Goal: Task Accomplishment & Management: Manage account settings

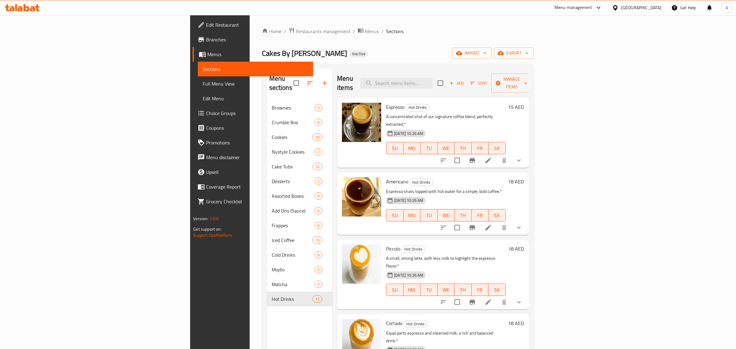
click at [640, 5] on div "United Arab Emirates" at bounding box center [641, 7] width 40 height 7
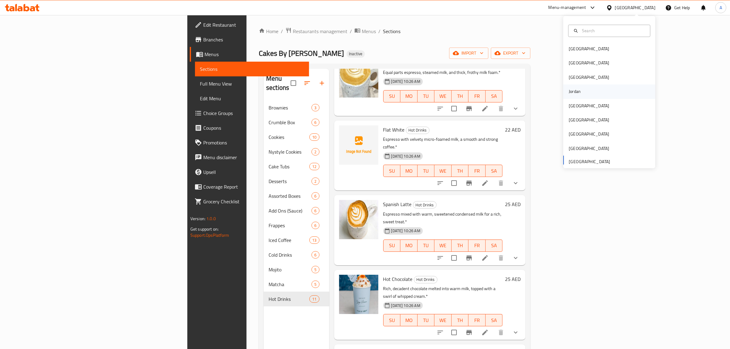
click at [584, 92] on div "Jordan" at bounding box center [609, 92] width 92 height 14
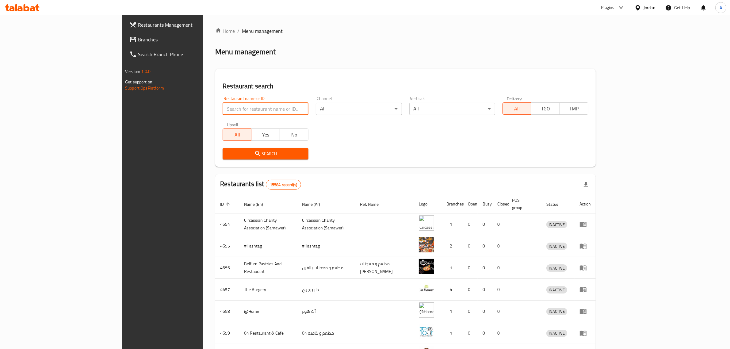
click at [223, 105] on input "search" at bounding box center [266, 109] width 86 height 12
paste input "Octopus for pets"
type input "Octopus for pets"
click button "Search" at bounding box center [266, 153] width 86 height 11
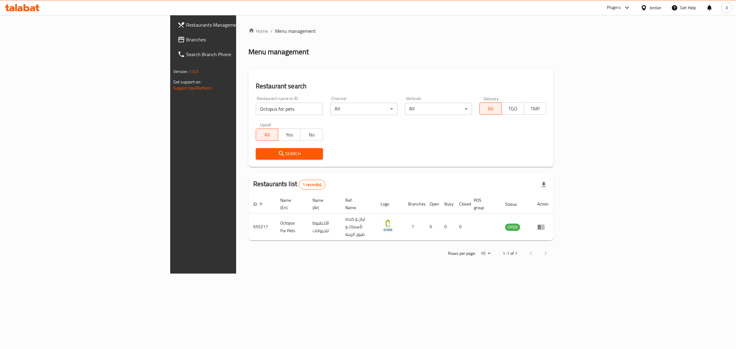
click at [645, 6] on icon at bounding box center [643, 8] width 6 height 6
click at [623, 60] on div "Egypt" at bounding box center [615, 63] width 92 height 14
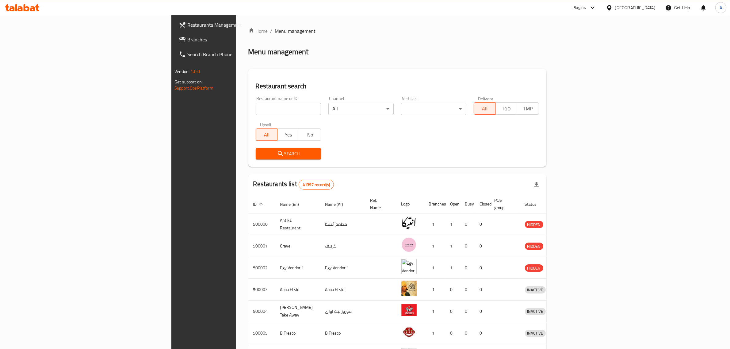
click at [248, 110] on div "Home / Menu management Menu management Restaurant search Restaurant name or ID …" at bounding box center [397, 239] width 298 height 424
click at [256, 110] on input "search" at bounding box center [288, 109] width 65 height 12
paste input "688795"
type input "688795"
click button "Search" at bounding box center [288, 153] width 65 height 11
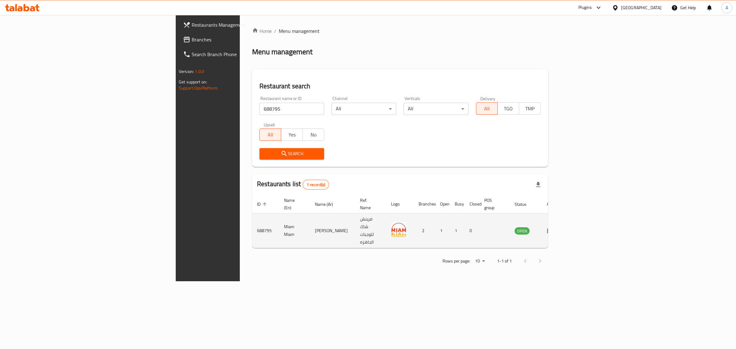
click at [279, 219] on td "Miam Miam" at bounding box center [294, 230] width 31 height 35
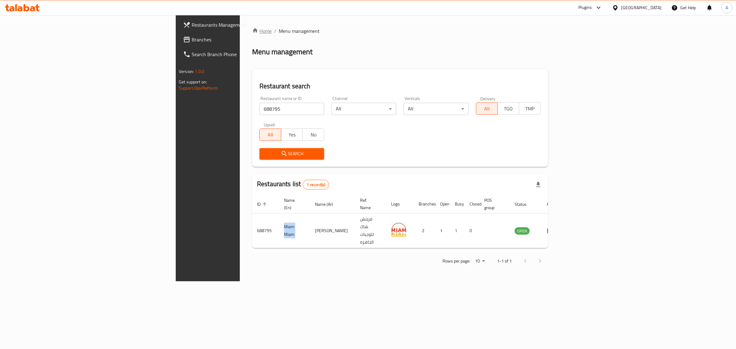
copy td "Miam Miam"
click at [658, 8] on div "Egypt" at bounding box center [641, 7] width 40 height 7
click at [598, 80] on div "Iraq" at bounding box center [615, 75] width 92 height 14
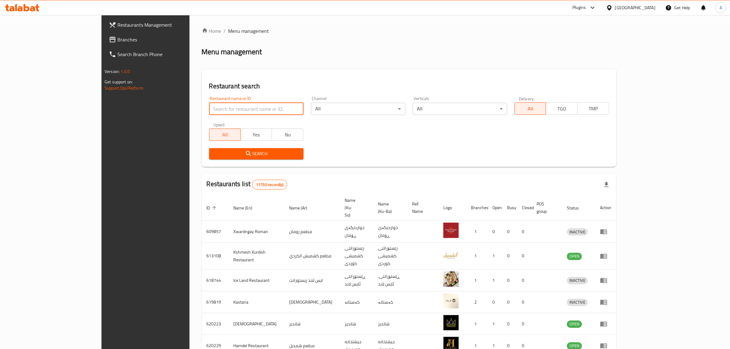
click at [262, 113] on input "search" at bounding box center [256, 109] width 94 height 12
paste input "Al Sham Chicken"
type input "Al Sham Chicken"
click button "Search" at bounding box center [256, 153] width 94 height 11
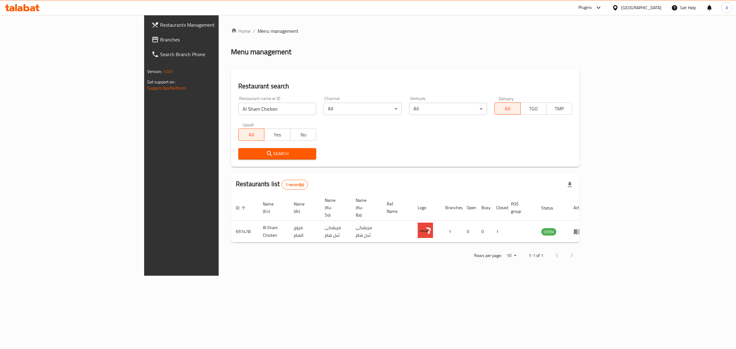
click at [618, 11] on icon at bounding box center [615, 8] width 6 height 6
click at [586, 155] on div "United Arab Emirates" at bounding box center [594, 161] width 50 height 14
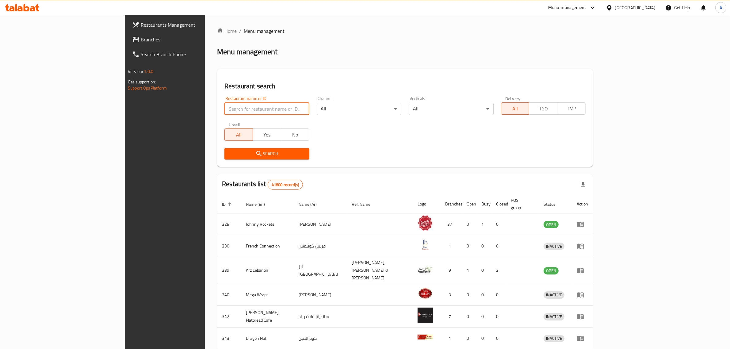
click at [261, 105] on input "search" at bounding box center [266, 109] width 85 height 12
paste input "HMBA For Fruits and Vegetables"
click button "Search" at bounding box center [266, 153] width 85 height 11
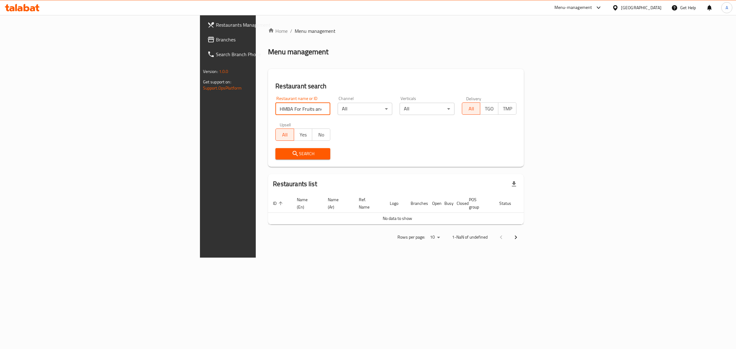
type input "HMBA For Fruits and"
click button "Search" at bounding box center [302, 153] width 55 height 11
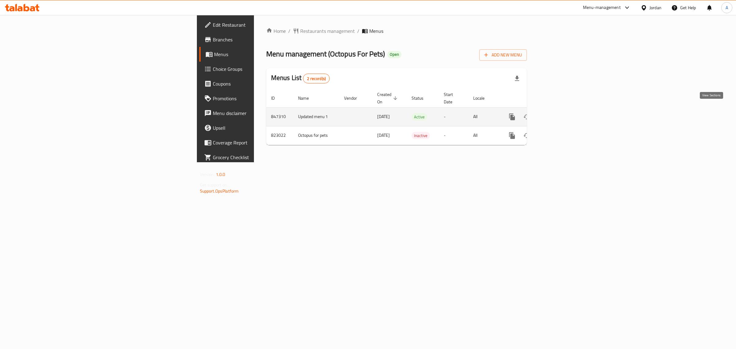
click at [563, 109] on link "enhanced table" at bounding box center [556, 116] width 15 height 15
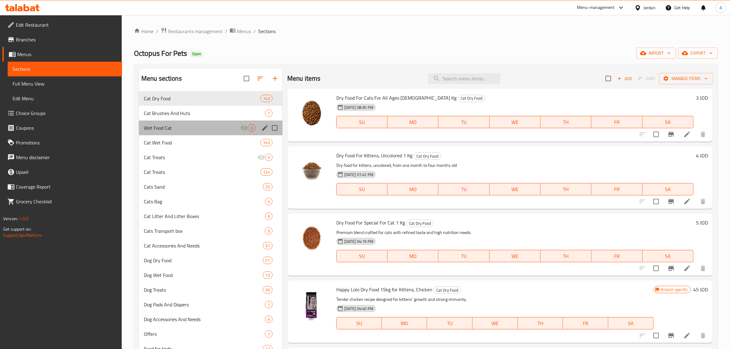
click at [171, 133] on div "Wet Food Cat 6" at bounding box center [210, 127] width 143 height 15
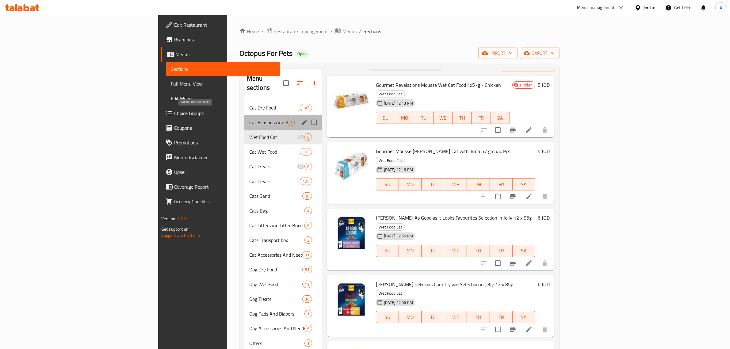
click at [249, 119] on span "Cat Brushes And Huts" at bounding box center [268, 122] width 38 height 7
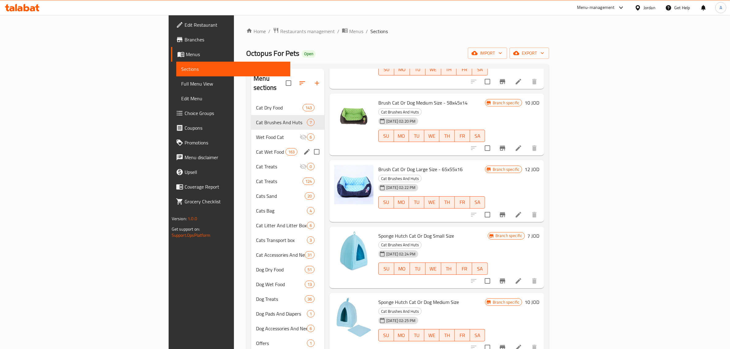
click at [251, 148] on div "Cat Wet Food 163" at bounding box center [287, 151] width 73 height 15
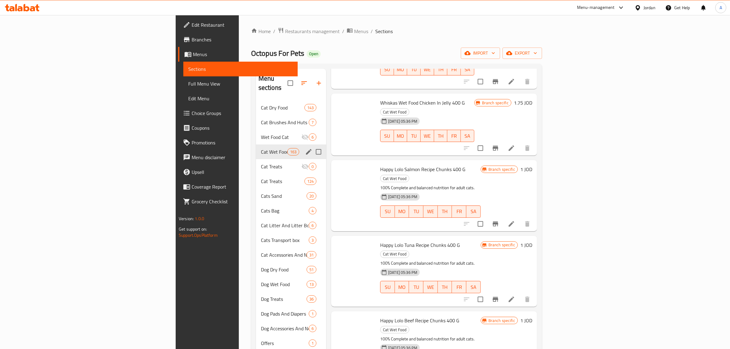
click at [261, 163] on span "Cat Treats" at bounding box center [281, 166] width 40 height 7
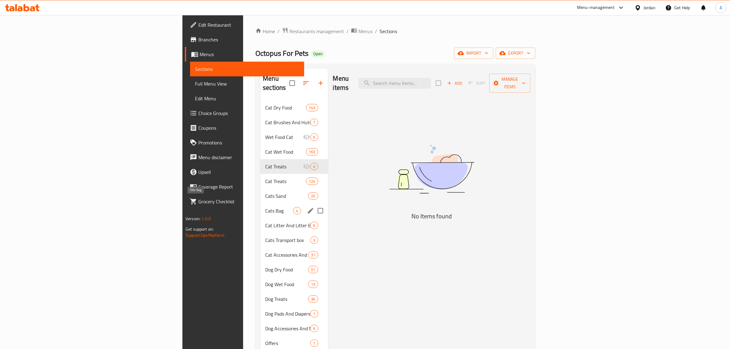
scroll to position [77, 0]
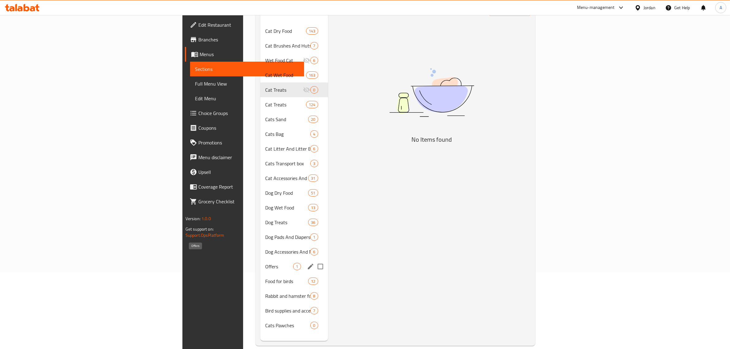
click at [265, 263] on span "Offers" at bounding box center [279, 266] width 28 height 7
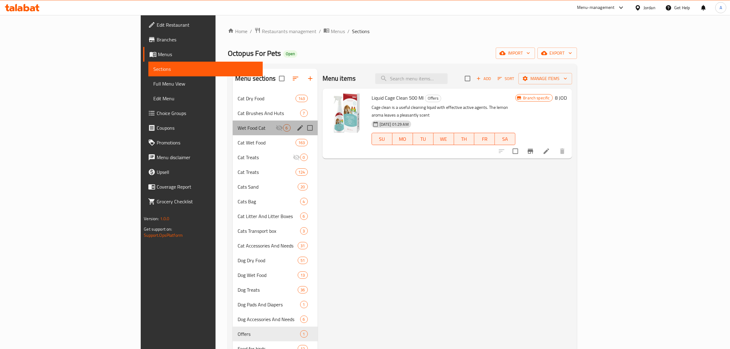
click at [233, 133] on div "Wet Food Cat 6" at bounding box center [275, 127] width 85 height 15
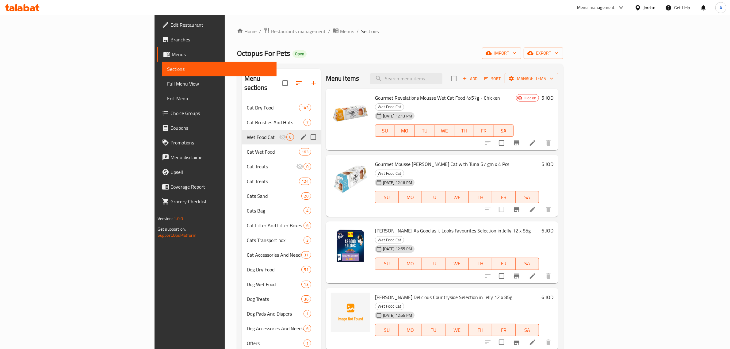
click at [247, 133] on span "Wet Food Cat" at bounding box center [263, 136] width 32 height 7
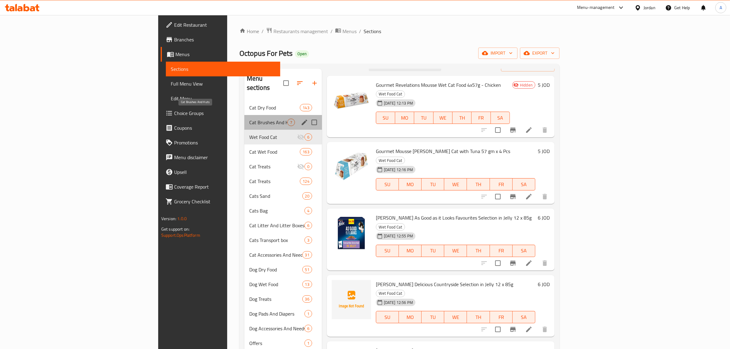
click at [249, 119] on span "Cat Brushes And Huts" at bounding box center [268, 122] width 38 height 7
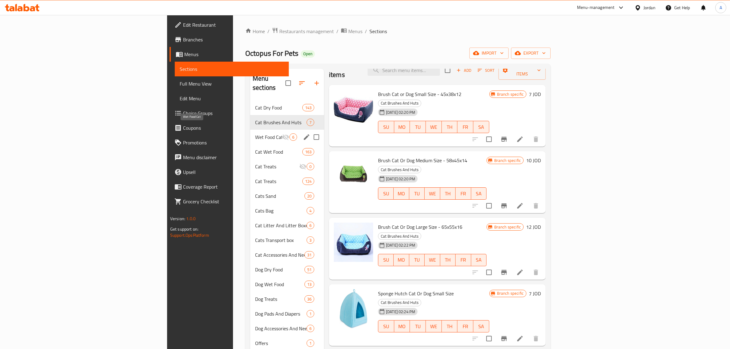
click at [255, 133] on span "Wet Food Cat" at bounding box center [268, 136] width 27 height 7
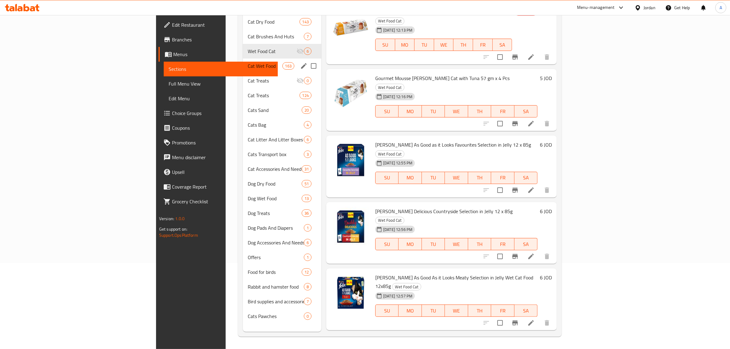
click at [243, 62] on div "Cat Wet Food 163" at bounding box center [282, 66] width 78 height 15
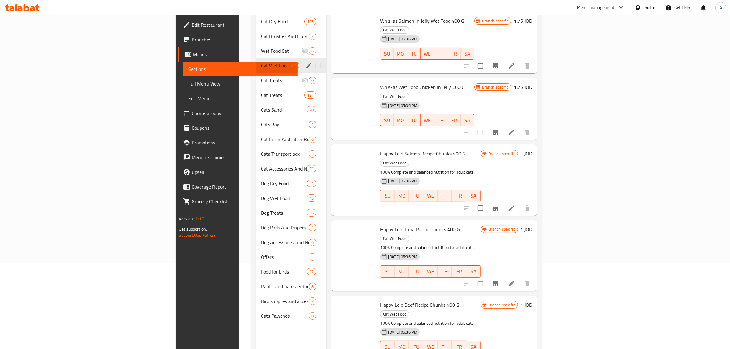
click at [256, 121] on div "Cats Bag 4" at bounding box center [291, 124] width 70 height 15
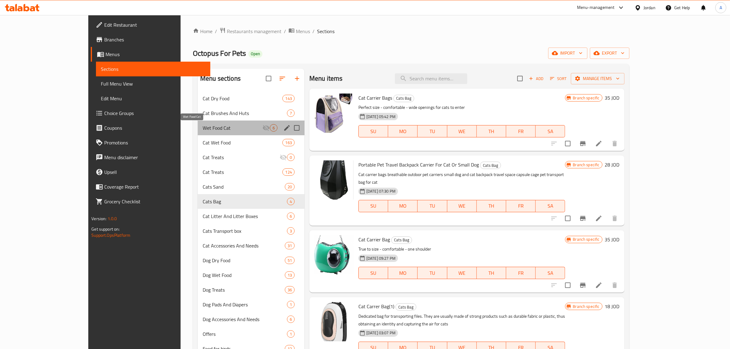
click at [203, 129] on span "Wet Food Cat" at bounding box center [233, 127] width 60 height 7
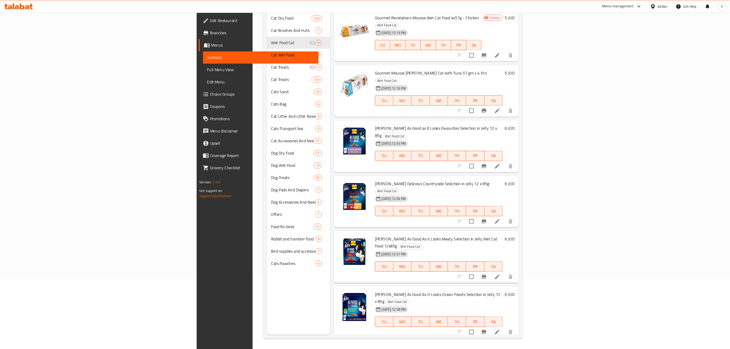
scroll to position [86, 0]
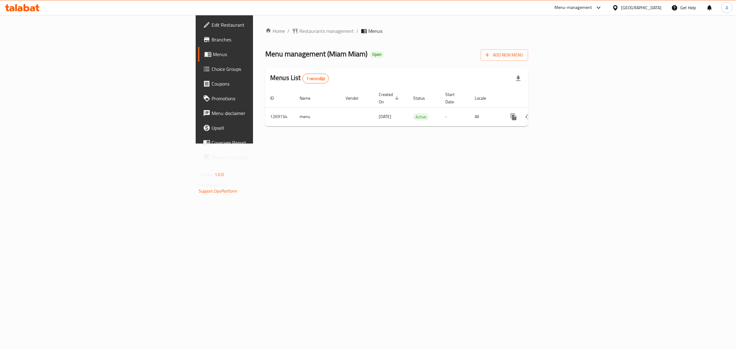
click at [253, 143] on div "Home / Restaurants management / Menus Menu management ( Miam Miam ) Open Add Ne…" at bounding box center [396, 79] width 287 height 128
click at [565, 111] on link "enhanced table" at bounding box center [557, 116] width 15 height 15
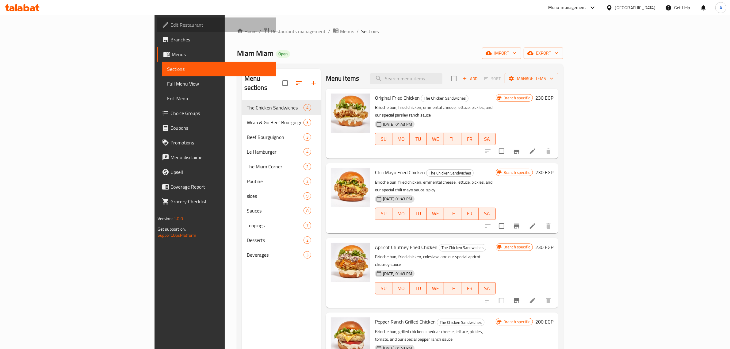
click at [170, 26] on span "Edit Restaurant" at bounding box center [220, 24] width 101 height 7
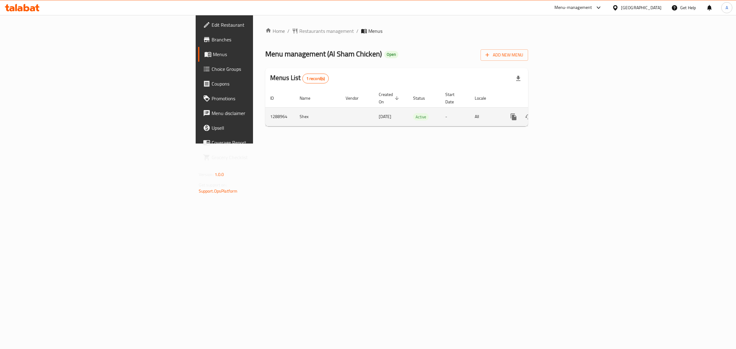
click at [565, 109] on link "enhanced table" at bounding box center [557, 116] width 15 height 15
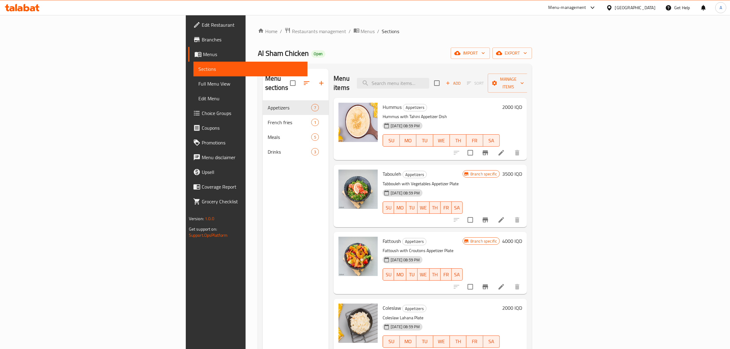
click at [326, 45] on div "Home / Restaurants management / Menus / Sections Al Sham Chicken Open import ex…" at bounding box center [395, 224] width 274 height 395
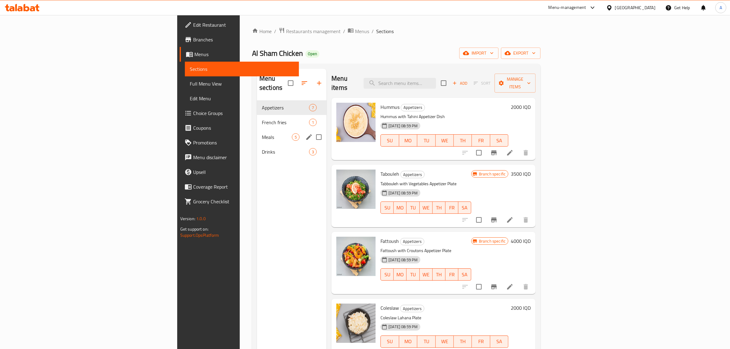
click at [257, 134] on div "Meals 5" at bounding box center [292, 137] width 70 height 15
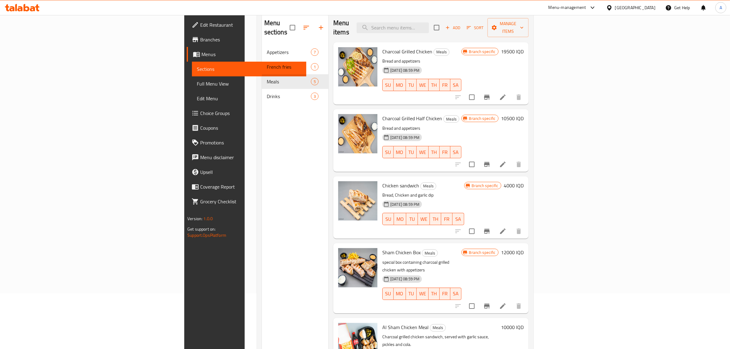
scroll to position [10, 0]
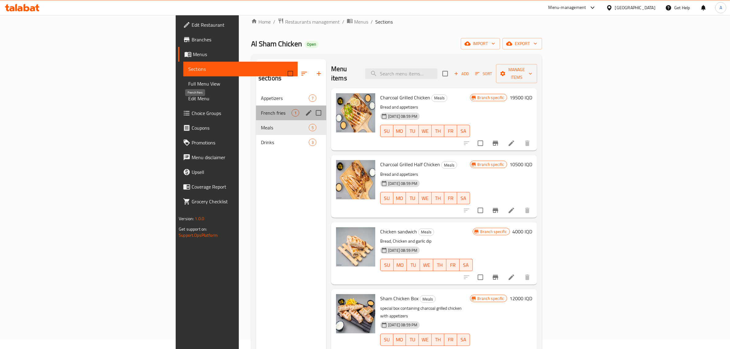
click at [261, 109] on span "French fries" at bounding box center [276, 112] width 31 height 7
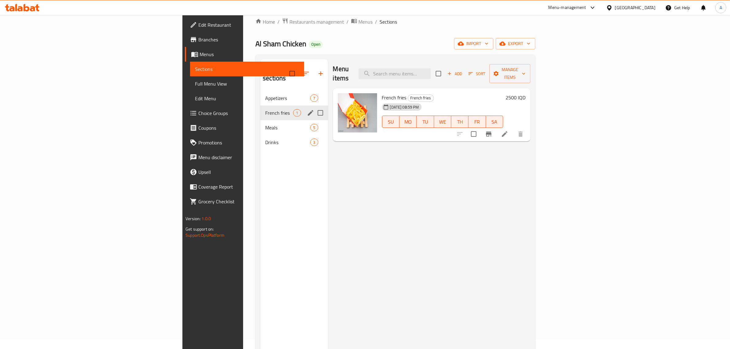
click at [260, 94] on div "Appetizers 7" at bounding box center [293, 98] width 67 height 15
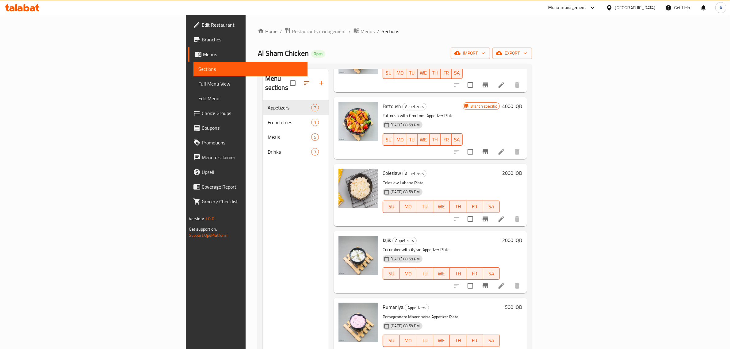
click at [431, 119] on div "14-05-2025 08:59 PM SU MO TU WE TH FR SA" at bounding box center [422, 135] width 85 height 33
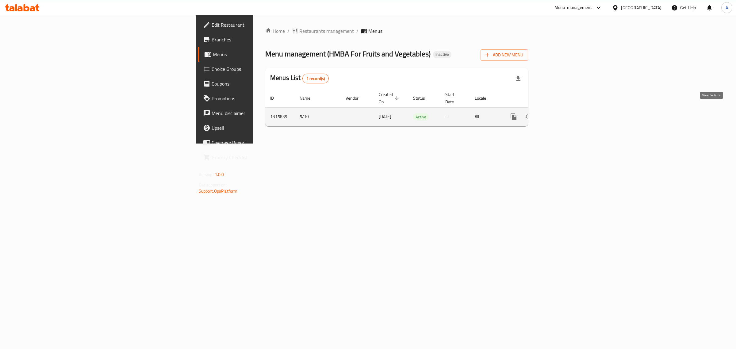
click at [565, 109] on link "enhanced table" at bounding box center [557, 116] width 15 height 15
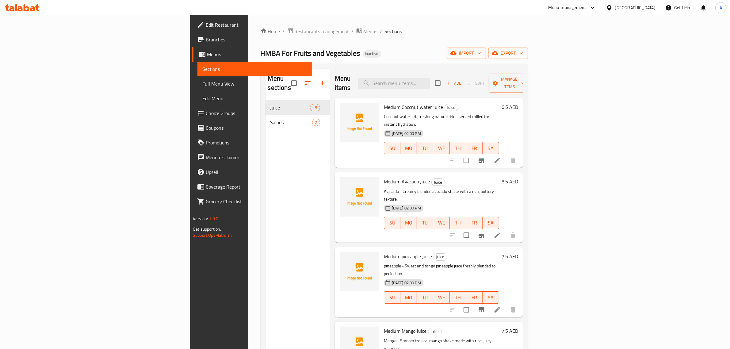
drag, startPoint x: 346, startPoint y: 47, endPoint x: 268, endPoint y: 0, distance: 90.0
click at [346, 47] on div "Home / Restaurants management / Menus / Sections HMBA For Fruits and Vegetables…" at bounding box center [394, 224] width 267 height 395
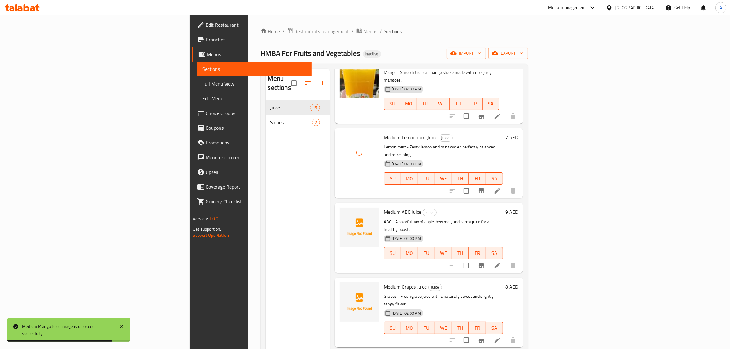
scroll to position [306, 0]
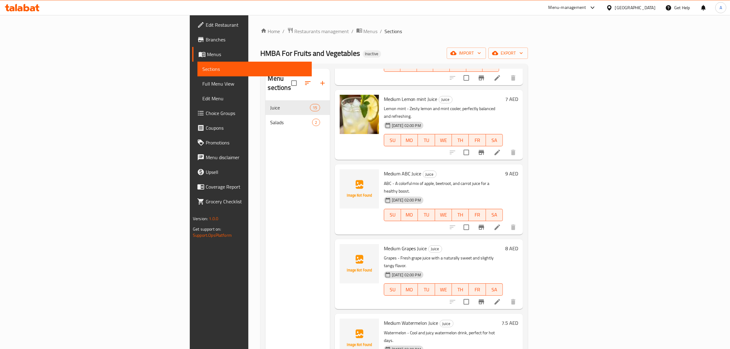
click at [265, 170] on div "Menu sections Juice 15 Salads 2" at bounding box center [297, 243] width 64 height 349
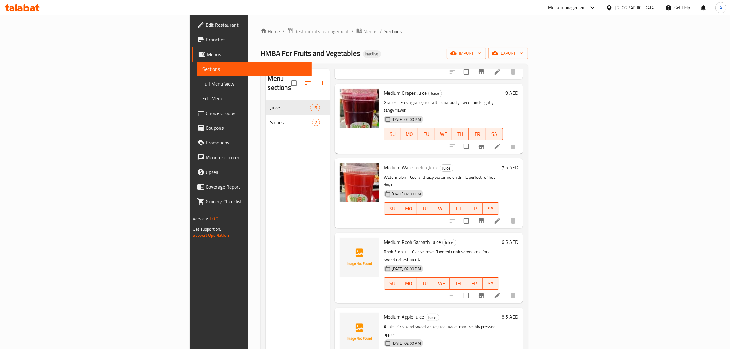
scroll to position [460, 0]
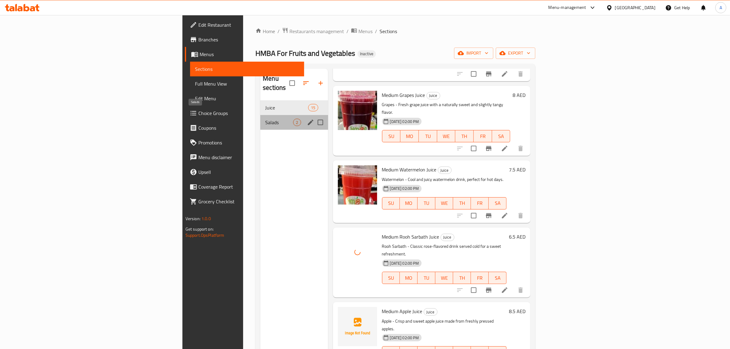
click at [265, 119] on span "Salads" at bounding box center [279, 122] width 28 height 7
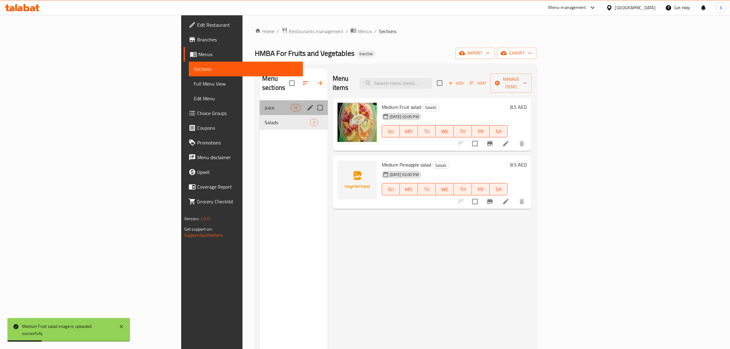
click at [260, 103] on div "Juice 15" at bounding box center [294, 107] width 68 height 15
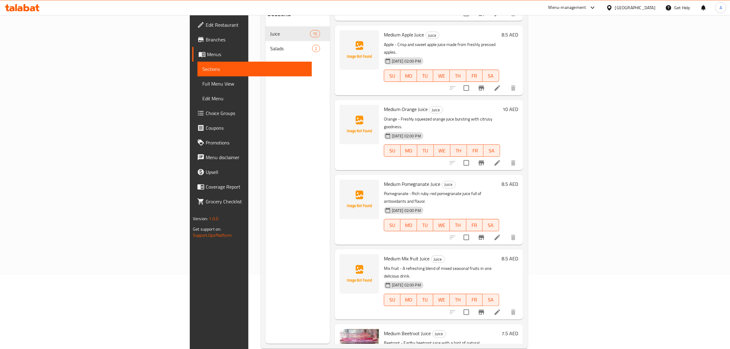
scroll to position [77, 0]
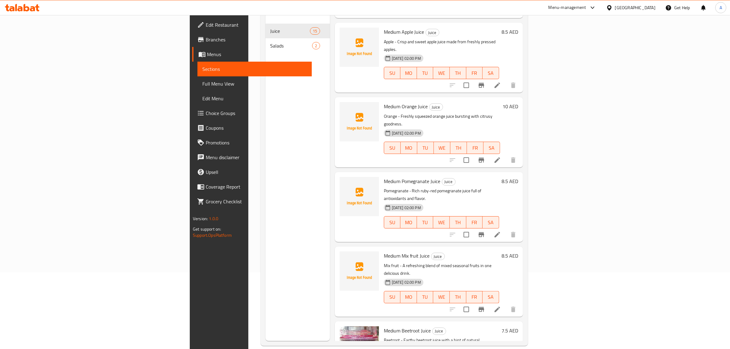
click at [202, 83] on span "Full Menu View" at bounding box center [254, 83] width 105 height 7
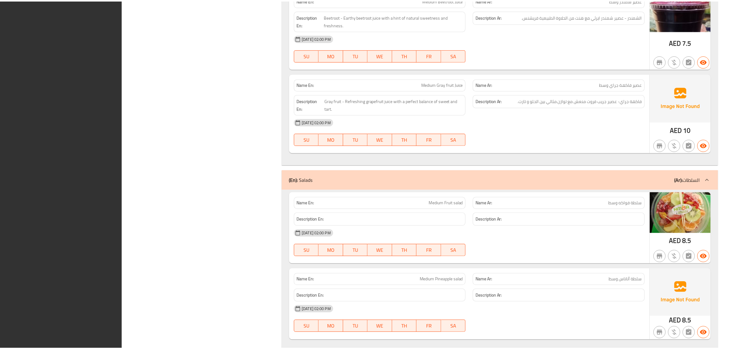
scroll to position [1151, 0]
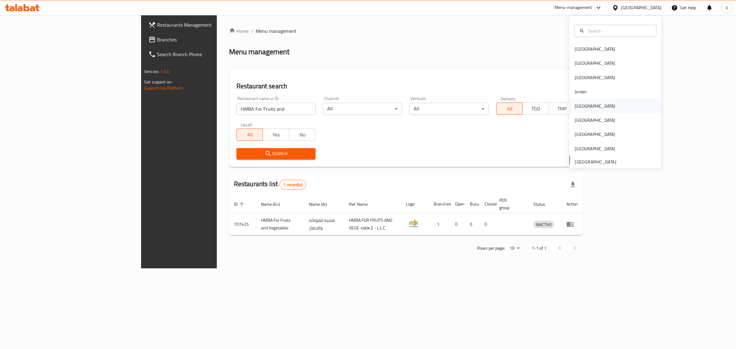
click at [584, 105] on div "[GEOGRAPHIC_DATA]" at bounding box center [594, 106] width 50 height 14
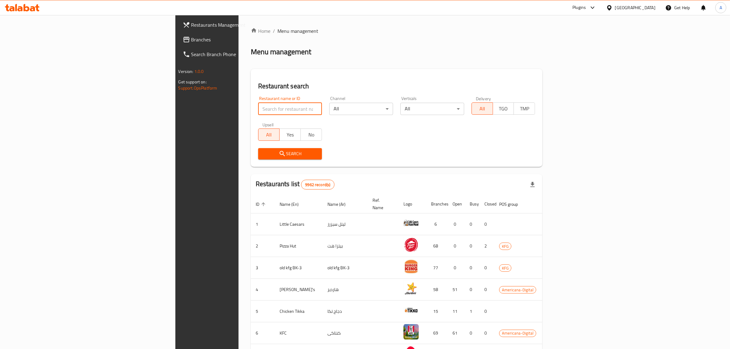
click at [258, 112] on input "search" at bounding box center [290, 109] width 64 height 12
paste input "22901"
type input "22901"
click button "Search" at bounding box center [290, 153] width 64 height 11
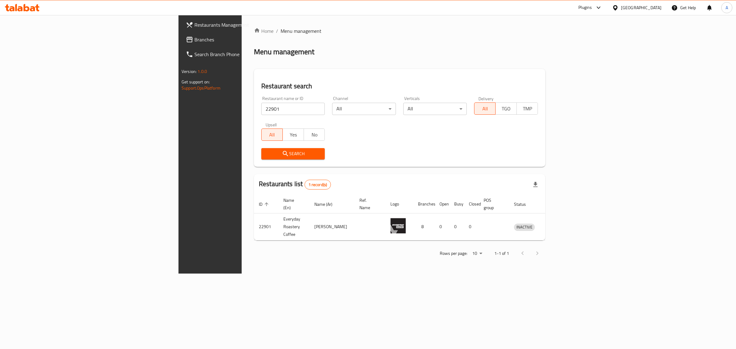
click at [655, 10] on div "[GEOGRAPHIC_DATA]" at bounding box center [641, 7] width 40 height 7
click at [598, 69] on div "[GEOGRAPHIC_DATA]" at bounding box center [615, 63] width 92 height 14
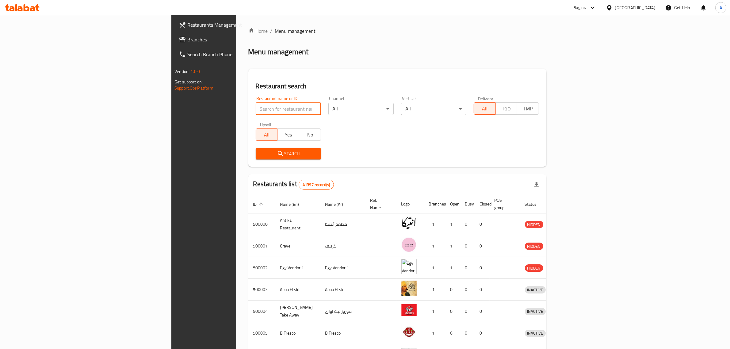
click at [256, 107] on input "search" at bounding box center [288, 109] width 65 height 12
paste input "702138"
type input "702138"
click button "Search" at bounding box center [288, 153] width 65 height 11
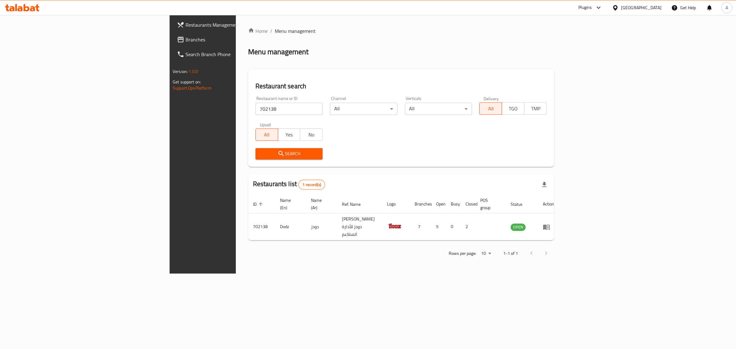
click at [656, 11] on div "[GEOGRAPHIC_DATA]" at bounding box center [636, 7] width 59 height 15
click at [664, 11] on div "[GEOGRAPHIC_DATA]" at bounding box center [636, 7] width 59 height 15
click at [656, 8] on div "[GEOGRAPHIC_DATA]" at bounding box center [641, 7] width 40 height 7
click at [598, 158] on div "[GEOGRAPHIC_DATA]" at bounding box center [594, 160] width 40 height 7
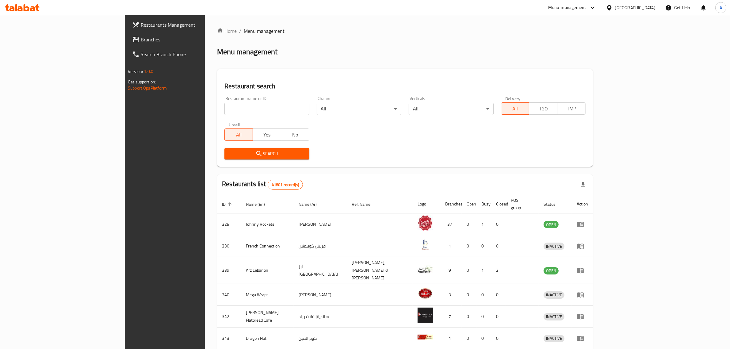
click at [224, 106] on input "search" at bounding box center [266, 109] width 85 height 12
paste input "Dragon Plate"
type input "Dragon Plate"
click button "Search" at bounding box center [266, 153] width 85 height 11
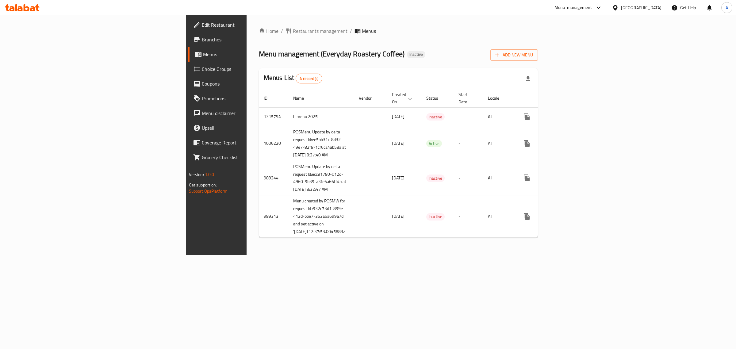
click at [538, 77] on div "Menus List 4 record(s)" at bounding box center [398, 78] width 279 height 21
click at [578, 109] on link "enhanced table" at bounding box center [570, 116] width 15 height 15
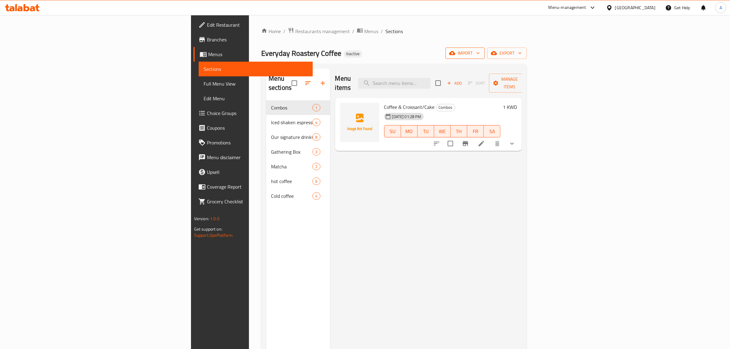
click at [480, 51] on span "import" at bounding box center [464, 53] width 29 height 8
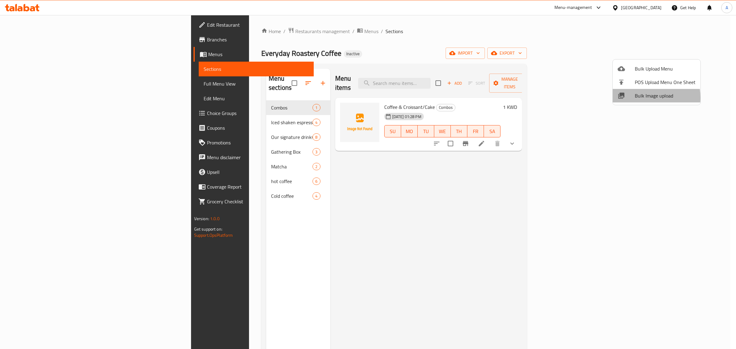
click at [638, 97] on span "Bulk Image upload" at bounding box center [664, 95] width 61 height 7
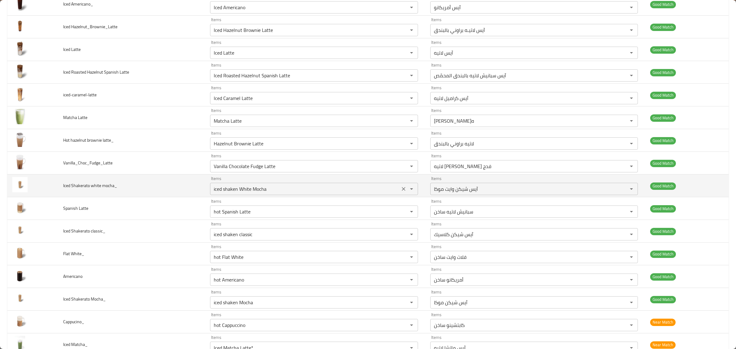
scroll to position [306, 0]
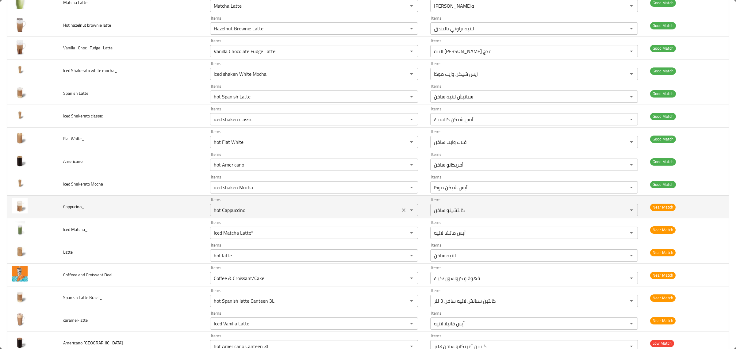
click at [318, 206] on div "hot Cappuccino Items" at bounding box center [313, 210] width 207 height 12
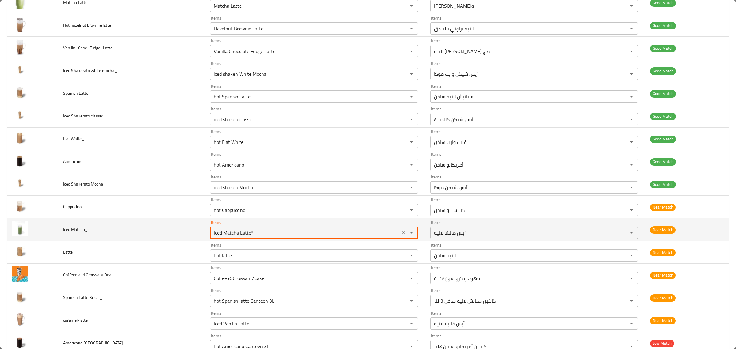
click at [310, 232] on Matcha_ "Iced Matcha Latte*" at bounding box center [305, 232] width 186 height 9
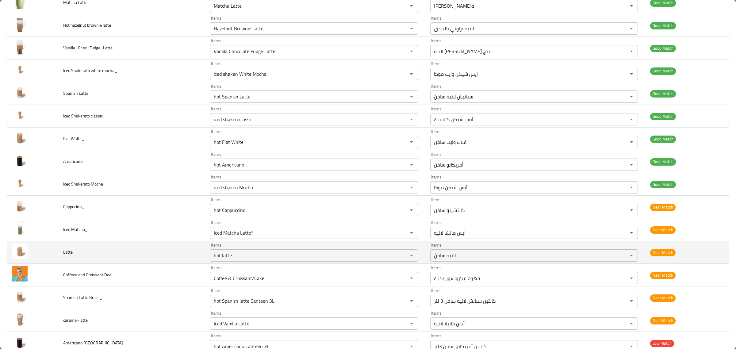
click at [310, 264] on td "Items hot latte Items" at bounding box center [315, 252] width 220 height 23
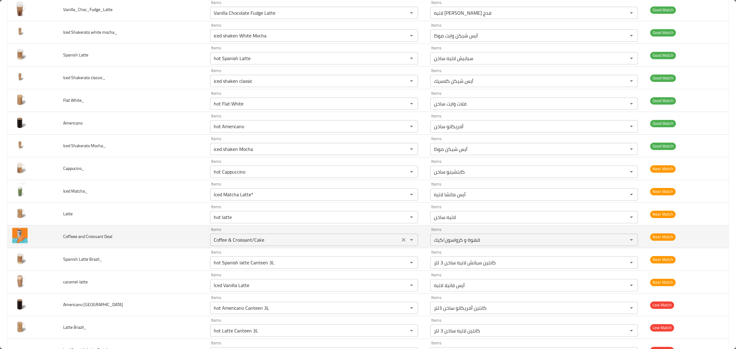
click at [316, 236] on div "Coffee & Croissant/Cake Items" at bounding box center [313, 240] width 207 height 12
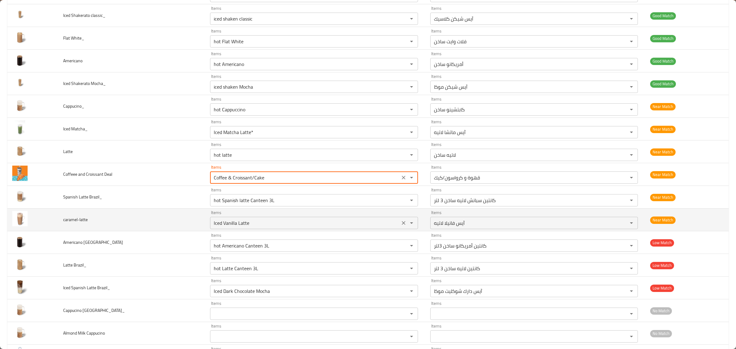
scroll to position [421, 0]
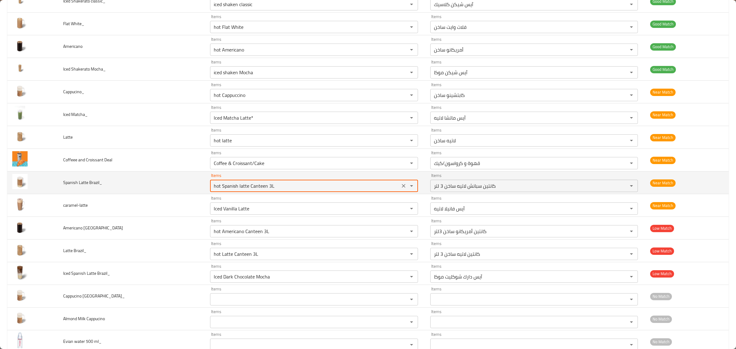
click at [325, 184] on Brazil_ "hot Spanish latte Canteen 3L" at bounding box center [305, 185] width 186 height 9
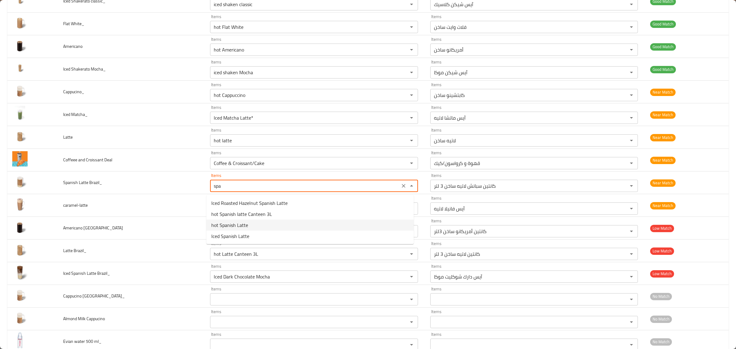
click at [287, 223] on Brazil_-option-2 "hot Spanish Latte" at bounding box center [309, 224] width 207 height 11
type Brazil_ "hot Spanish Latte"
type Brazil_-ar "سبانيش لاتيه ساخن"
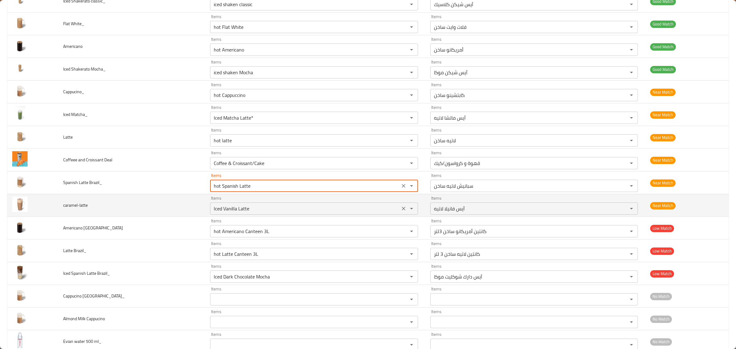
type Brazil_ "hot Spanish Latte"
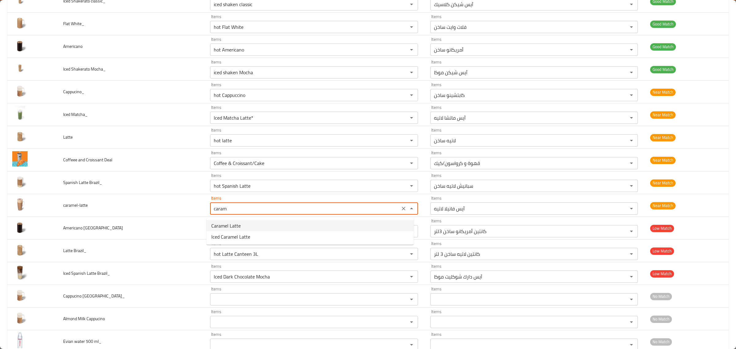
click at [277, 223] on li "Caramel Latte" at bounding box center [309, 225] width 207 height 11
type input "Caramel Latte"
type input "كراميل لاتيه"
type input "Caramel Latte"
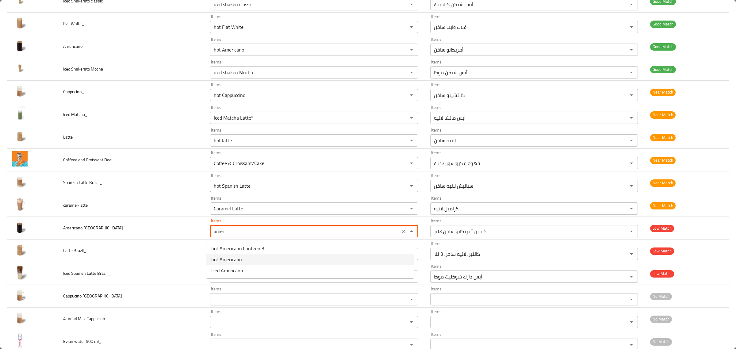
click at [250, 254] on Brazil-option-1 "hot Americano" at bounding box center [309, 259] width 207 height 11
type Brazil "hot Americano"
type Brazil-ar "أمريكانو ساخن"
type Brazil "hot Americano"
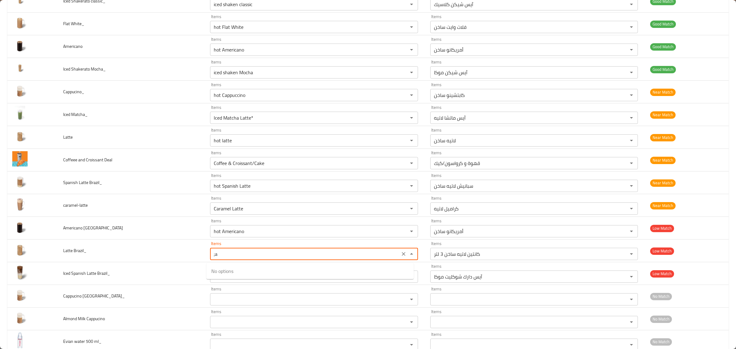
type Brazil_ ";"
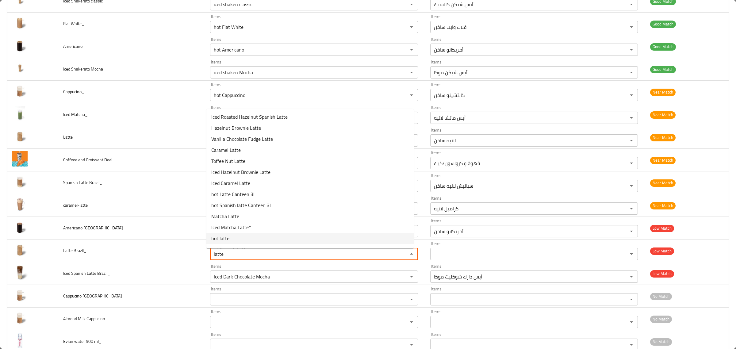
click at [236, 238] on Brazil_-option-11 "hot latte" at bounding box center [309, 238] width 207 height 11
type Brazil_ "hot latte"
type Brazil_-ar "لاتيه ساخن"
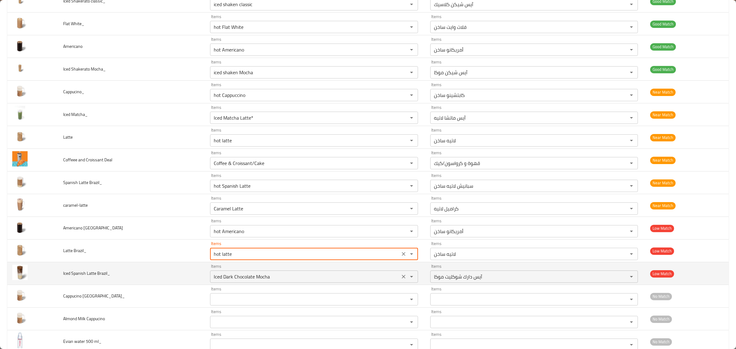
type Brazil_ "hot latte"
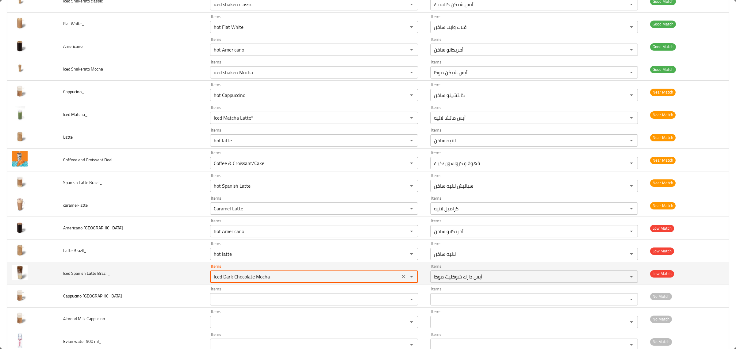
click at [256, 276] on Brazil_ "Iced Dark Chocolate Mocha" at bounding box center [305, 276] width 186 height 9
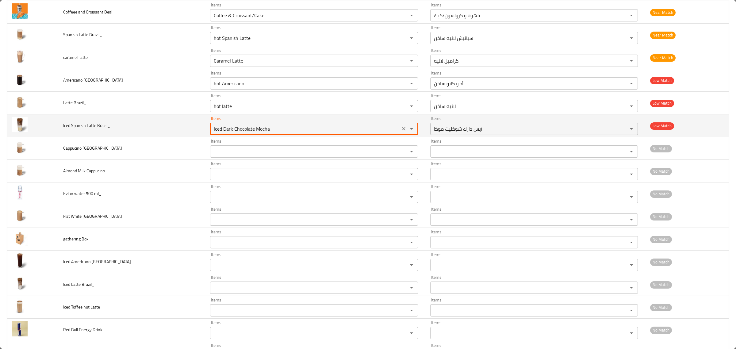
scroll to position [572, 0]
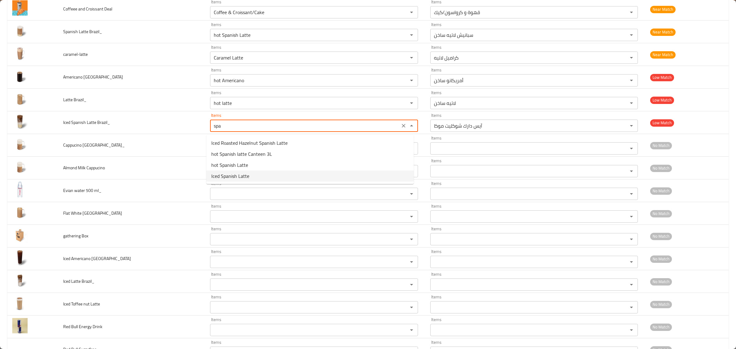
click at [272, 171] on Brazil_-option-3 "Iced Spanish Latte" at bounding box center [309, 175] width 207 height 11
type Brazil_ "Iced Spanish Latte"
type Brazil_-ar "آيس سبانيش لاتيه"
type Brazil_ "Iced Spanish Latte"
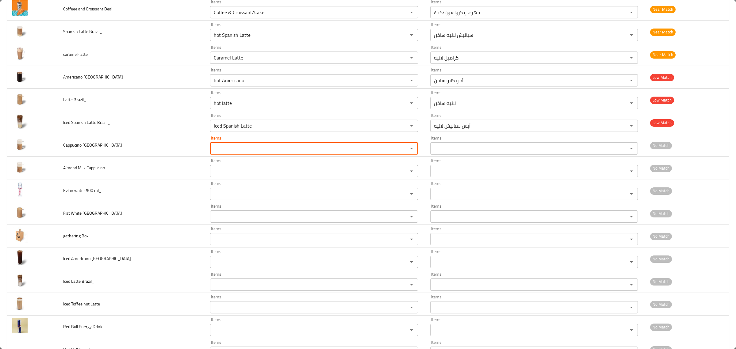
type Brazil_ "a"
click at [272, 166] on Brazil_-option-0 "hot Cappuccino" at bounding box center [309, 165] width 207 height 11
type Brazil_ "hot Cappuccino"
type Brazil_-ar "كابتشينو ساخن"
type Brazil_ "hot Cappuccino"
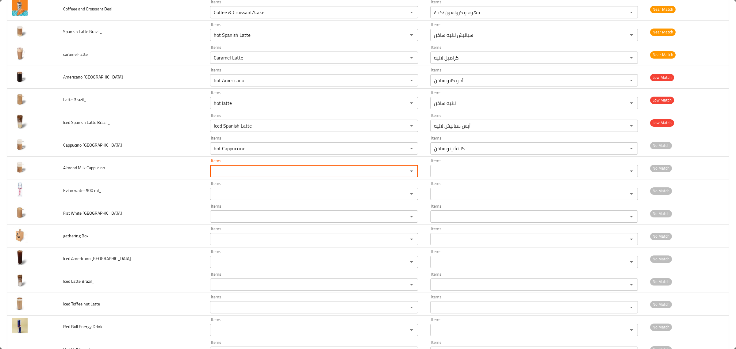
type Cappucino "a"
type Cappucino "c"
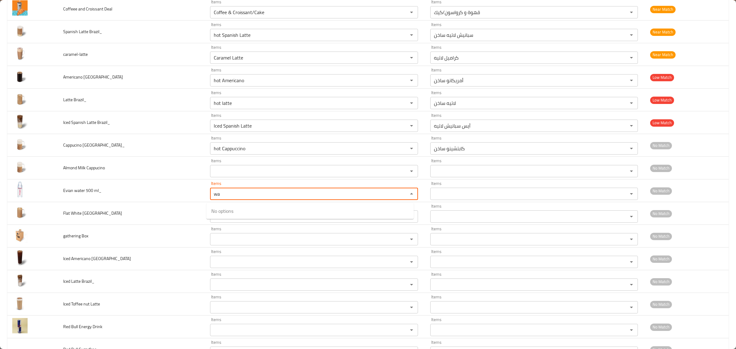
type ml_ "w"
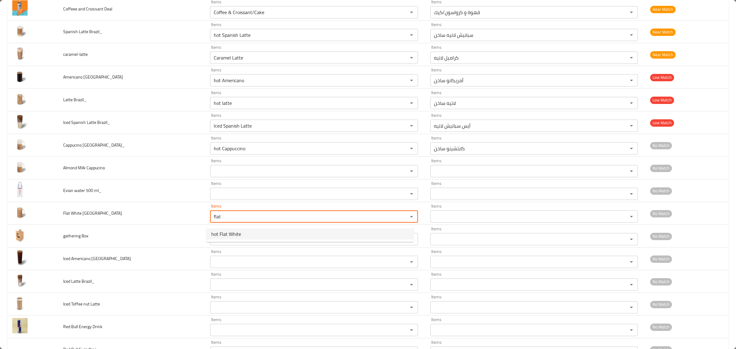
click at [238, 230] on span "hot Flat White" at bounding box center [226, 233] width 30 height 7
type Brazil "hot Flat White"
type Brazil-ar "فلات وايت ساخن"
type Brazil "hot Flat White"
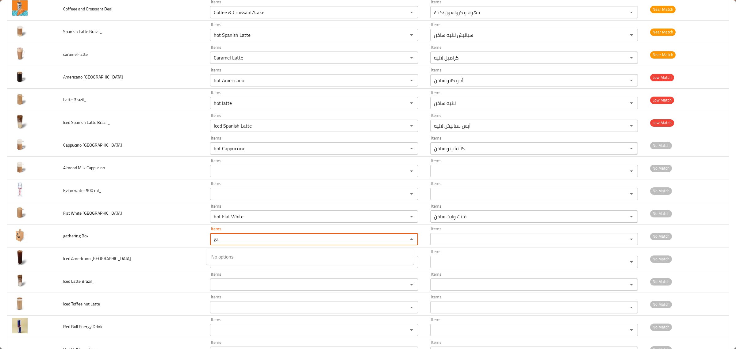
type Box "g"
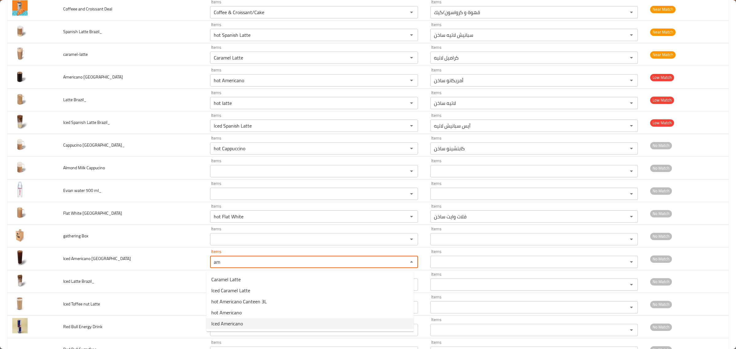
click at [237, 323] on span "Iced Americano" at bounding box center [227, 323] width 32 height 7
type Brazil "Iced Americano"
type Brazil-ar "آيس أمريكانو"
type Brazil "Iced Americano"
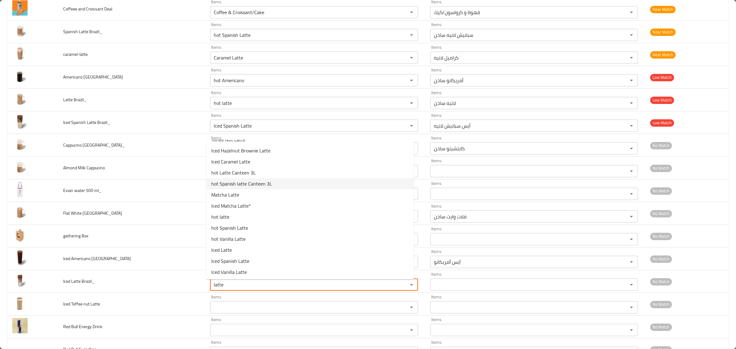
scroll to position [52, 0]
click at [246, 252] on Brazil_-option-14 "Iced Latte" at bounding box center [309, 250] width 207 height 11
type Brazil_ "Iced Latte"
type Brazil_-ar "آيس لاتيه"
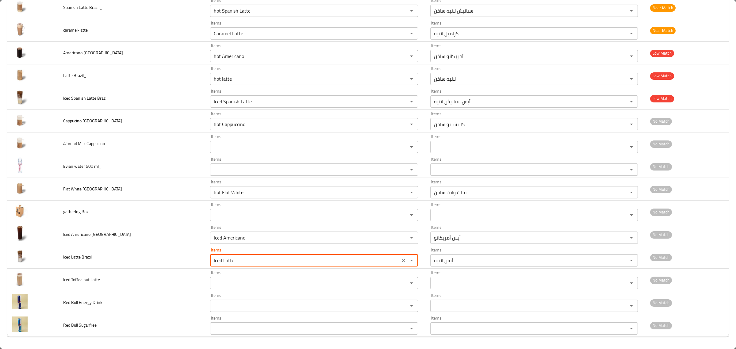
scroll to position [598, 0]
type Brazil_ "Iced Latte"
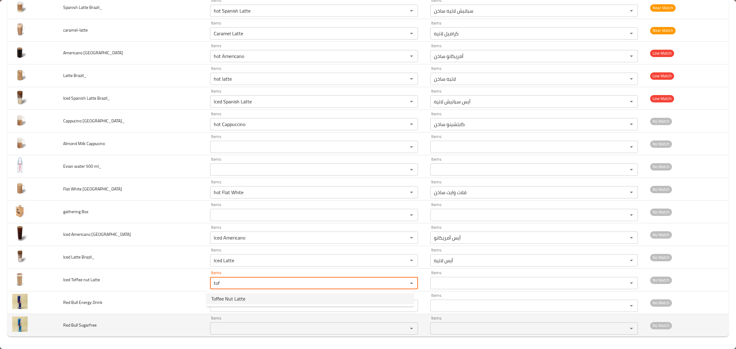
type Latte "tof"
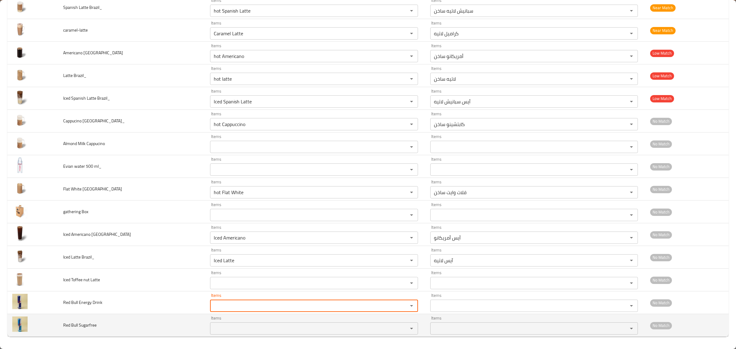
type Drink "e"
type Drink "r"
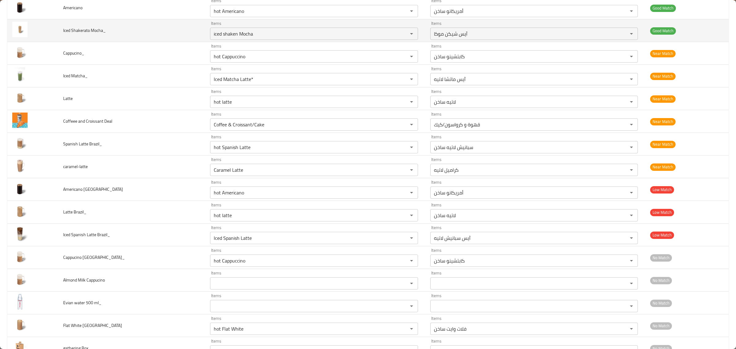
scroll to position [522, 0]
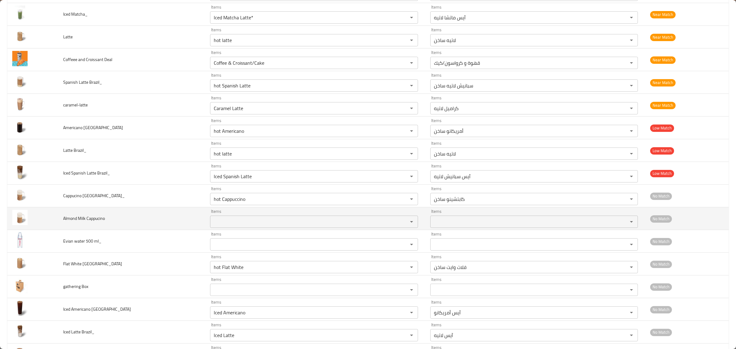
click at [76, 228] on td "Almond Milk Cappucino" at bounding box center [131, 218] width 147 height 23
click at [77, 222] on span "Almond Milk Cappucino" at bounding box center [84, 218] width 42 height 8
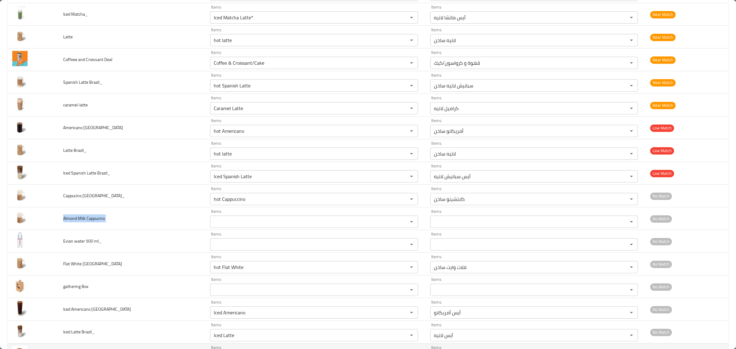
copy span "Almond Milk Cappucino"
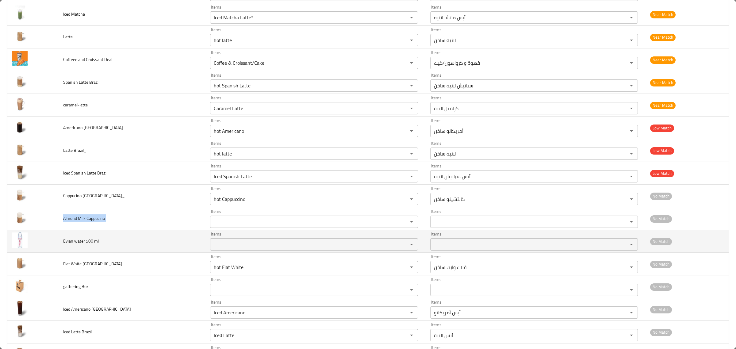
click at [74, 237] on td "Evian water 500 ml_" at bounding box center [131, 241] width 147 height 23
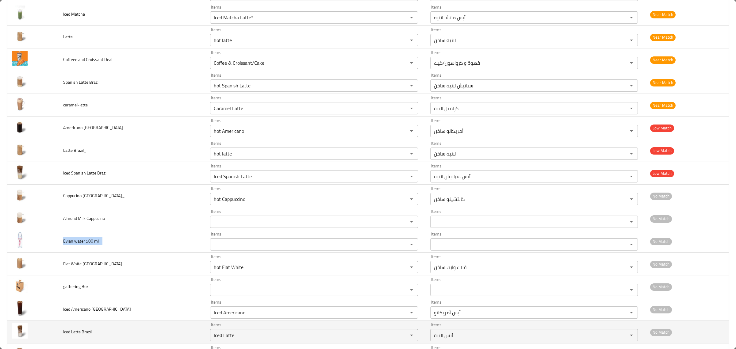
copy span "Evian water 500 ml_"
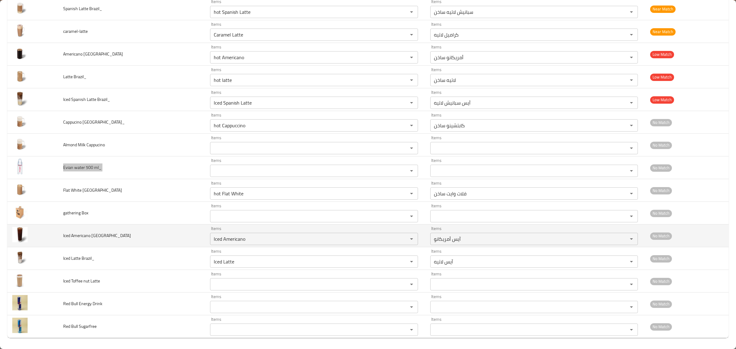
scroll to position [599, 0]
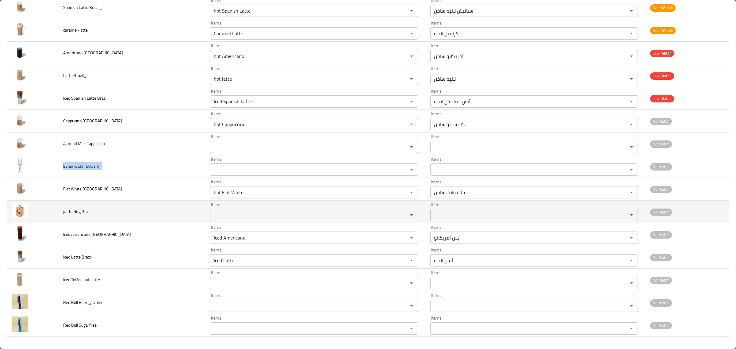
click at [88, 220] on td "gathering Box" at bounding box center [131, 211] width 147 height 23
click at [80, 215] on span "gathering Box" at bounding box center [75, 211] width 25 height 8
click at [80, 213] on span "gathering Box" at bounding box center [75, 211] width 25 height 8
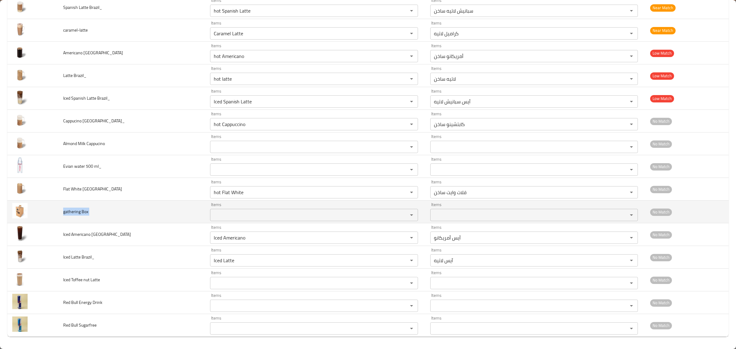
click at [80, 213] on span "gathering Box" at bounding box center [75, 211] width 25 height 8
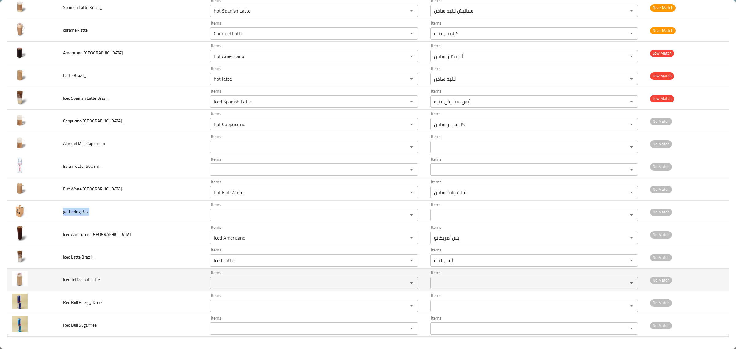
drag, startPoint x: 76, startPoint y: 293, endPoint x: 77, endPoint y: 280, distance: 12.9
click at [75, 291] on td "Red Bull Energy Drink" at bounding box center [131, 302] width 147 height 23
click at [75, 280] on span "Iced Toffee nut Latte" at bounding box center [81, 280] width 37 height 8
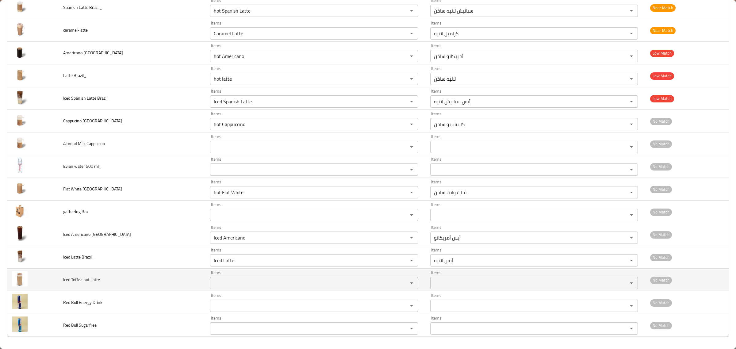
click at [93, 275] on td "Iced Toffee nut Latte" at bounding box center [131, 279] width 147 height 23
copy span "Iced Toffee nut Latte"
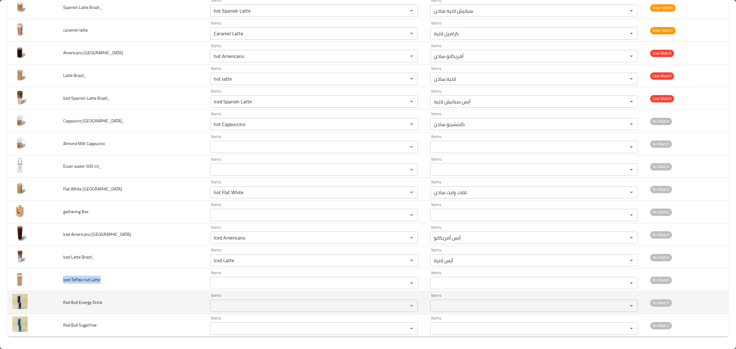
click at [64, 296] on td "Red Bull Energy Drink" at bounding box center [131, 302] width 147 height 23
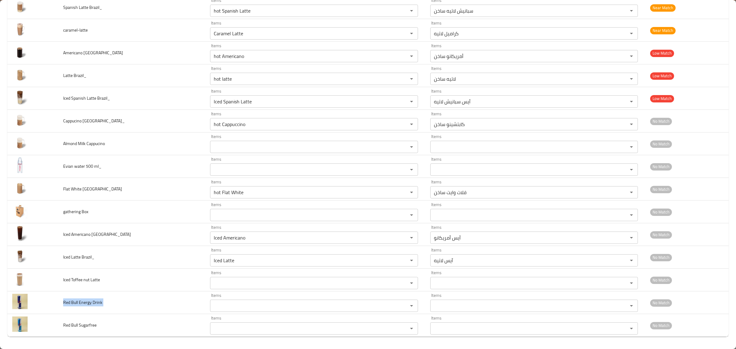
copy span "Red Bull Energy Drink"
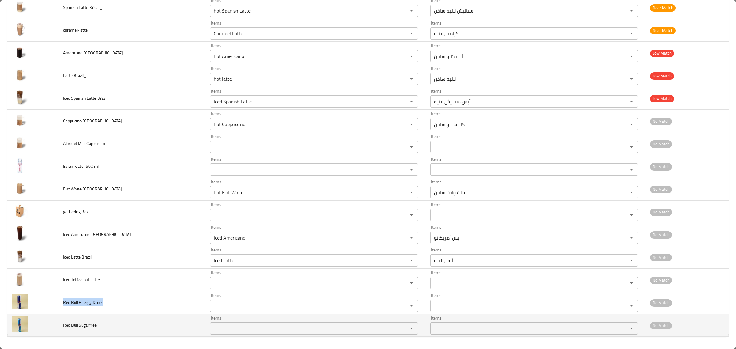
click at [75, 330] on td "Red Bull Sugarfree" at bounding box center [131, 325] width 147 height 23
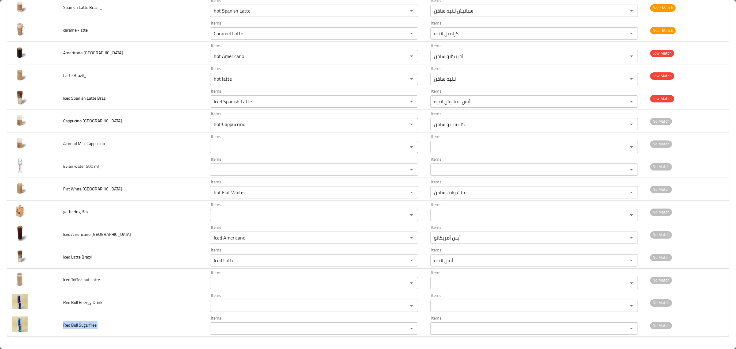
copy span "Red Bull Sugarfree"
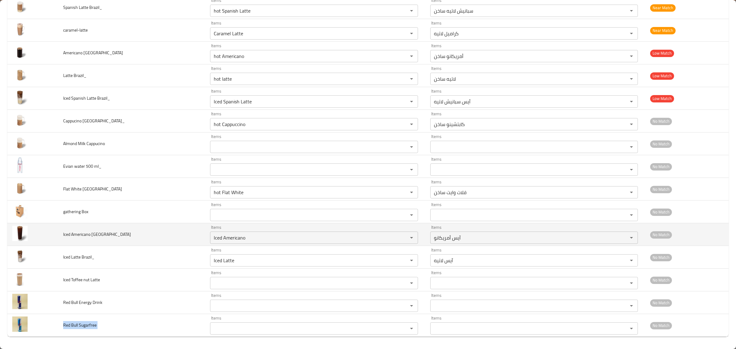
click at [160, 234] on td "Iced Americano Brazil" at bounding box center [131, 234] width 147 height 23
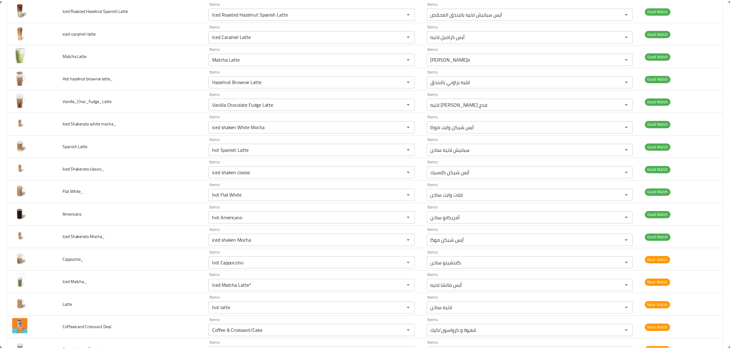
scroll to position [0, 0]
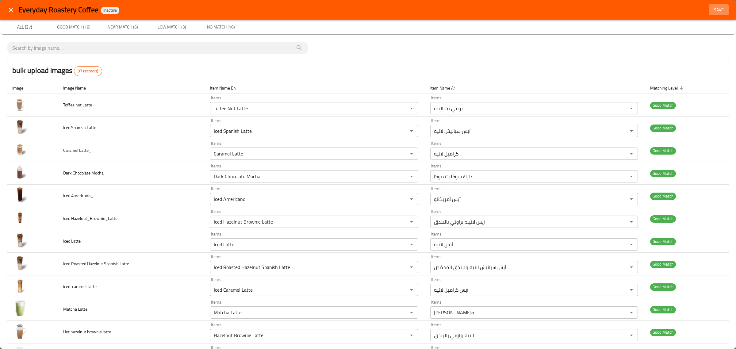
click at [713, 11] on span "Save" at bounding box center [718, 10] width 15 height 8
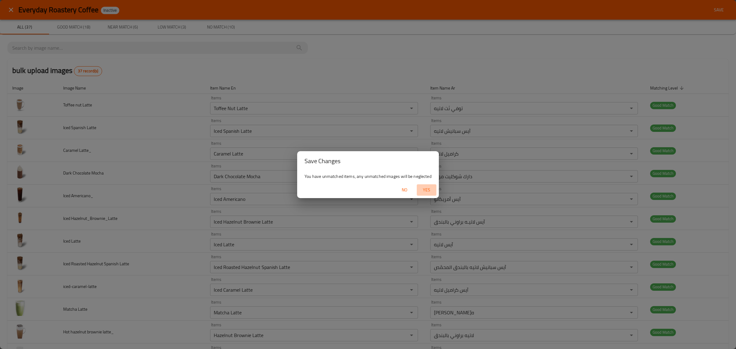
click at [427, 185] on button "Yes" at bounding box center [427, 189] width 20 height 11
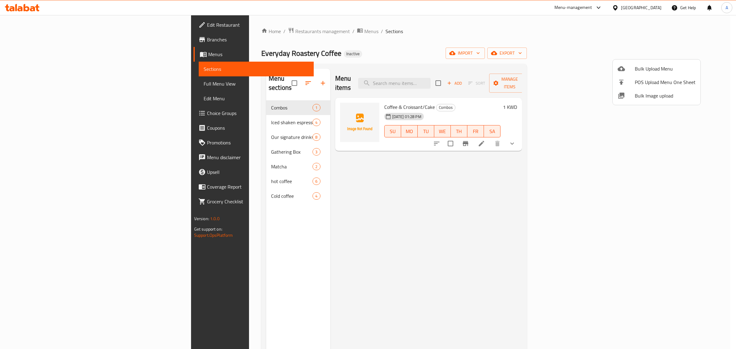
click at [157, 108] on div at bounding box center [368, 174] width 736 height 349
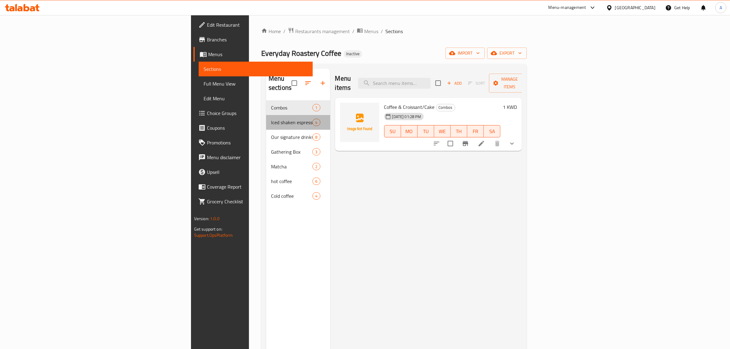
click at [266, 115] on div "Iced shaken espresso 4" at bounding box center [298, 122] width 64 height 15
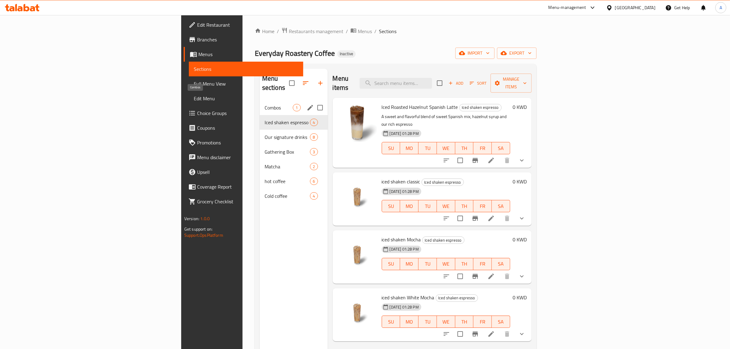
click at [265, 104] on span "Combos" at bounding box center [279, 107] width 29 height 7
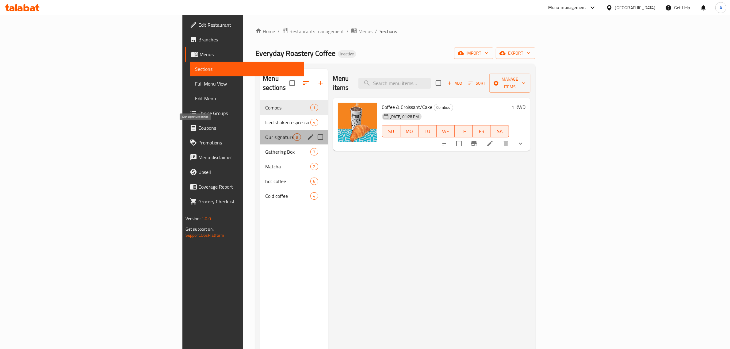
click at [265, 133] on span "Our signature drinks" at bounding box center [279, 136] width 28 height 7
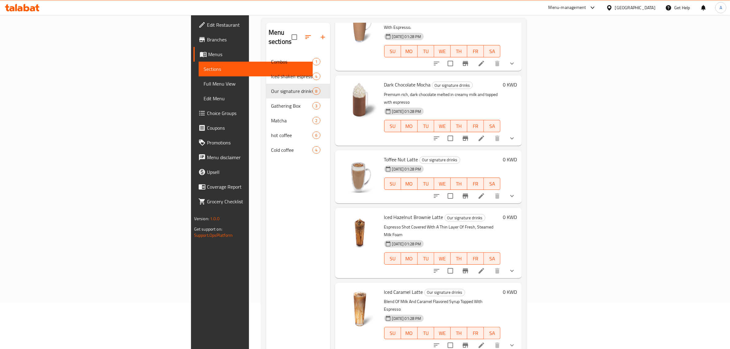
scroll to position [86, 0]
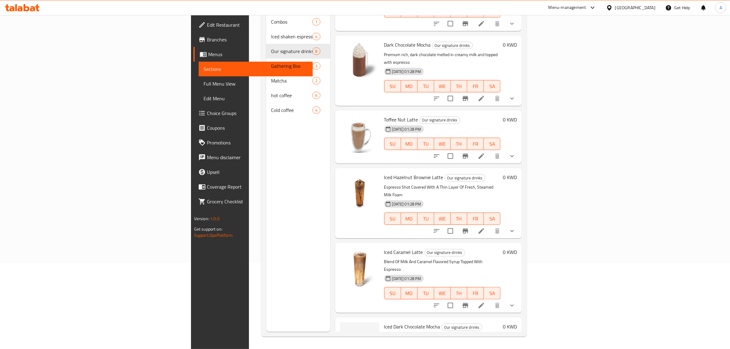
click at [266, 232] on div "Menu sections Combos 1 Iced shaken espresso 4 Our signature drinks 8 Gathering …" at bounding box center [298, 157] width 64 height 349
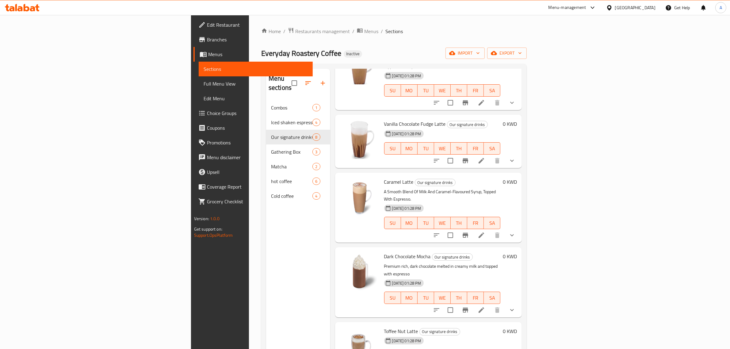
scroll to position [0, 0]
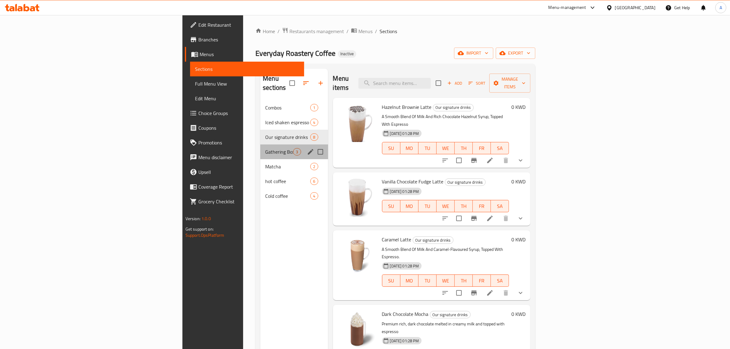
click at [260, 147] on div "Gathering Box 3" at bounding box center [293, 151] width 67 height 15
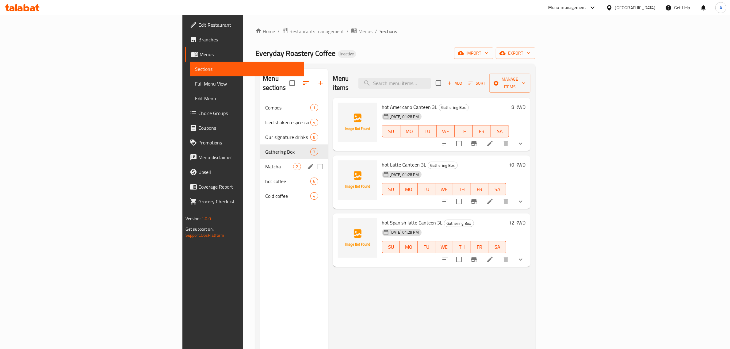
click at [265, 163] on span "Matcha" at bounding box center [279, 166] width 28 height 7
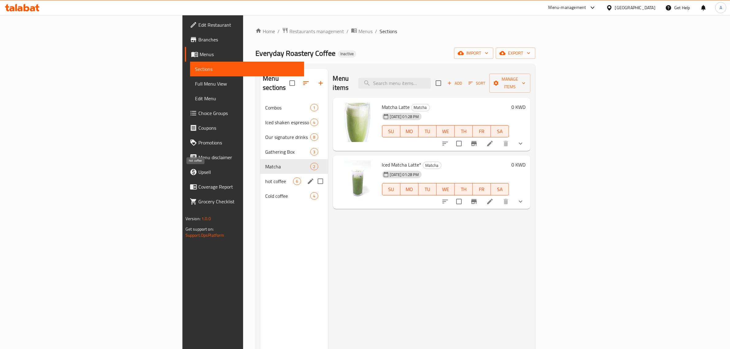
click at [265, 177] on span "hot coffee" at bounding box center [279, 180] width 28 height 7
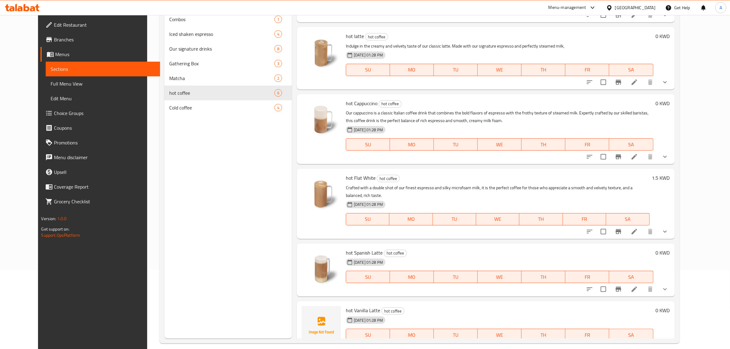
scroll to position [86, 0]
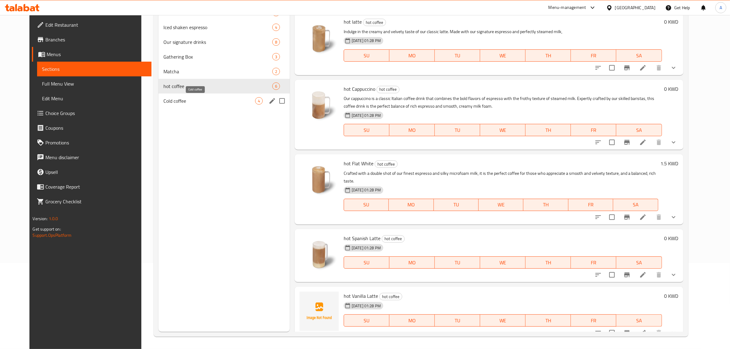
click at [180, 102] on span "Cold coffee" at bounding box center [209, 100] width 92 height 7
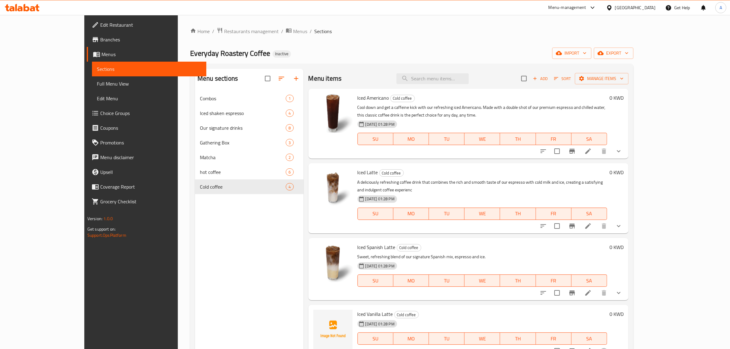
click at [92, 89] on link "Full Menu View" at bounding box center [149, 83] width 114 height 15
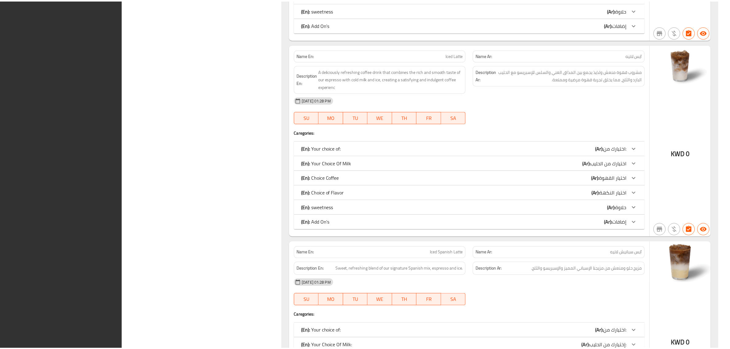
scroll to position [5161, 0]
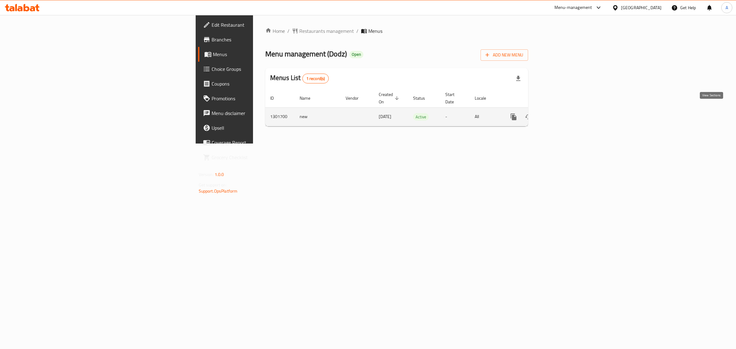
click at [565, 111] on link "enhanced table" at bounding box center [557, 116] width 15 height 15
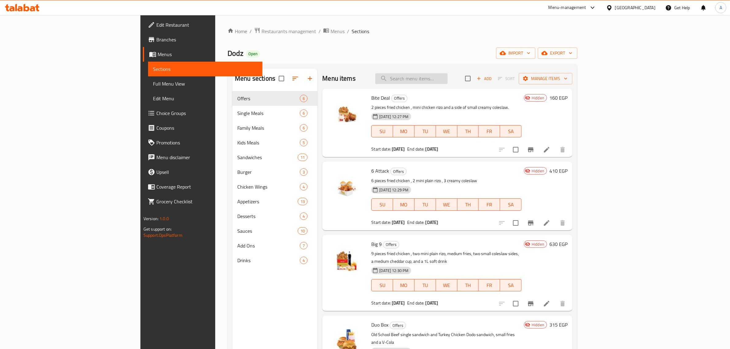
click at [447, 83] on input "search" at bounding box center [411, 78] width 72 height 11
type input "u"
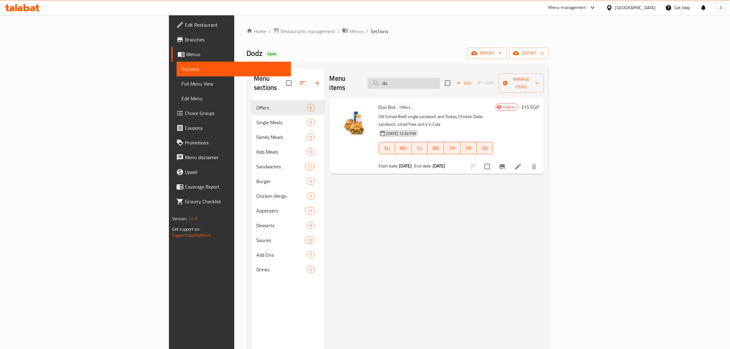
type input "d"
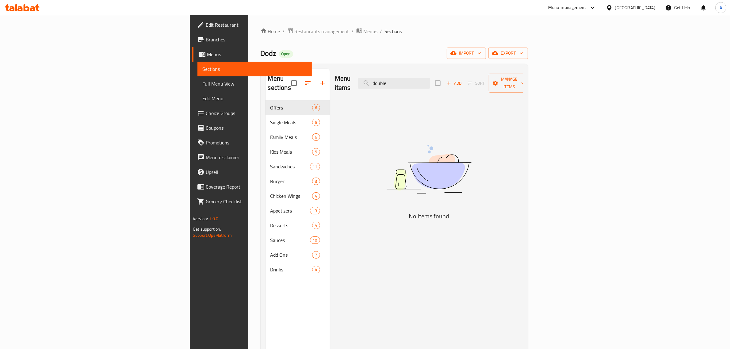
type input "double"
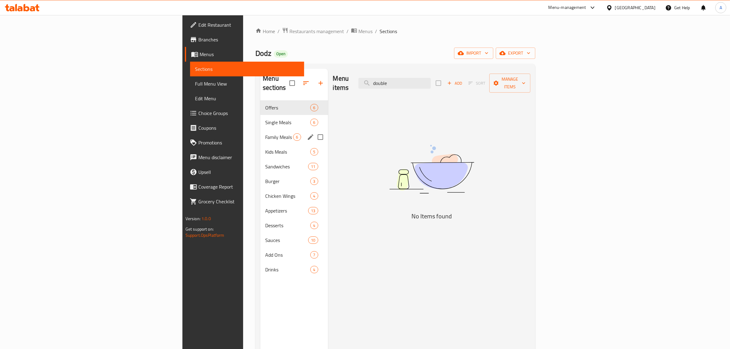
click at [265, 119] on span "Single Meals" at bounding box center [287, 122] width 45 height 7
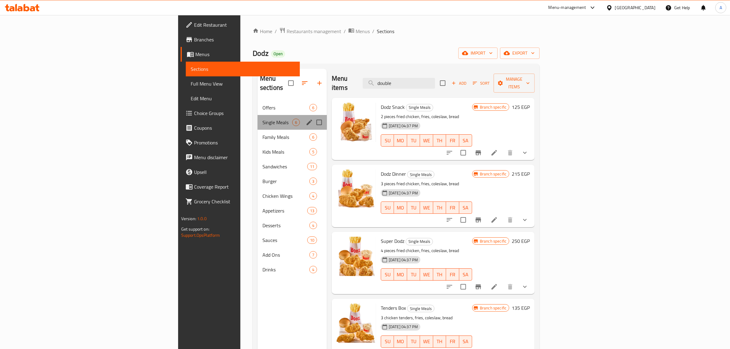
click at [257, 115] on div "Single Meals 6" at bounding box center [291, 122] width 69 height 15
click at [257, 102] on div "Offers 6" at bounding box center [291, 107] width 69 height 15
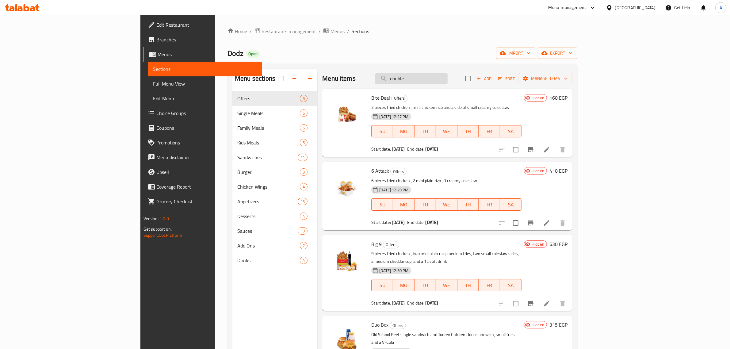
click at [447, 81] on input "double" at bounding box center [411, 78] width 72 height 11
click at [521, 180] on p "6 pieces fried chicken , 2 mini plain rizo , 3 creamy coleslaw" at bounding box center [446, 181] width 150 height 8
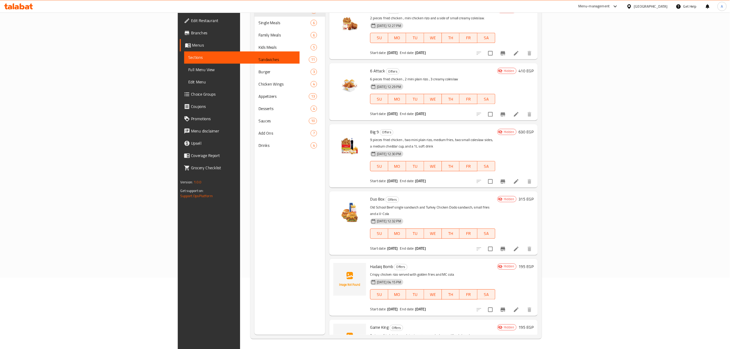
scroll to position [86, 0]
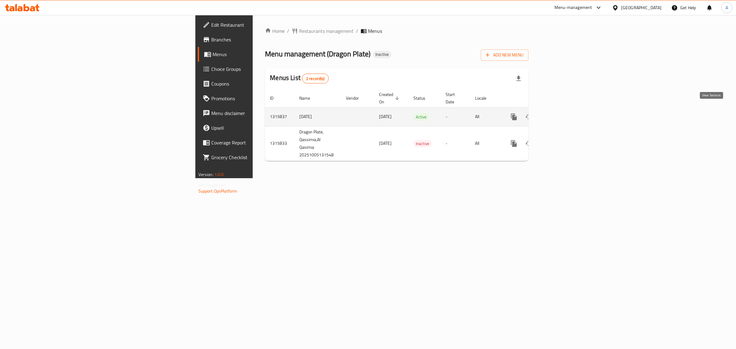
click at [565, 109] on link "enhanced table" at bounding box center [557, 116] width 15 height 15
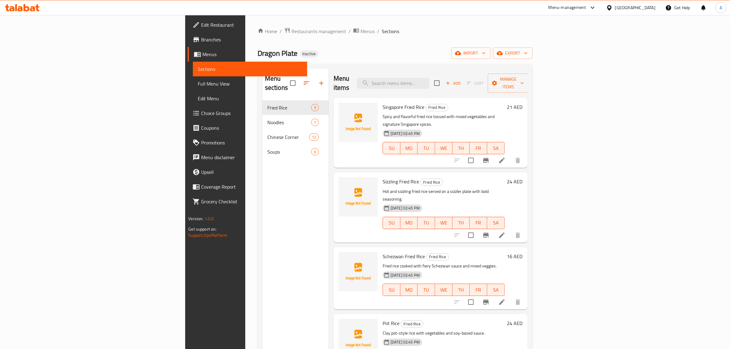
drag, startPoint x: 445, startPoint y: 52, endPoint x: 409, endPoint y: 36, distance: 40.3
click at [443, 51] on div "Dragon Plate Inactive import export" at bounding box center [394, 53] width 275 height 11
click at [490, 57] on button "import" at bounding box center [470, 53] width 39 height 11
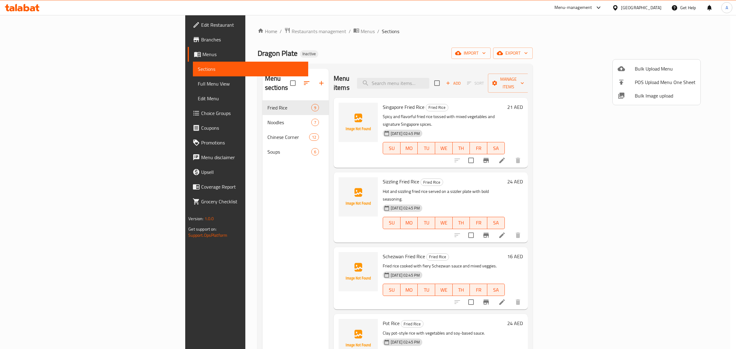
click at [648, 93] on span "Bulk Image upload" at bounding box center [664, 95] width 61 height 7
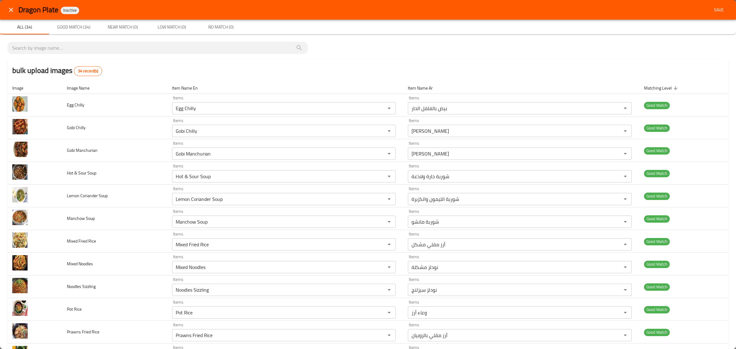
click at [716, 6] on span "Save" at bounding box center [718, 10] width 15 height 8
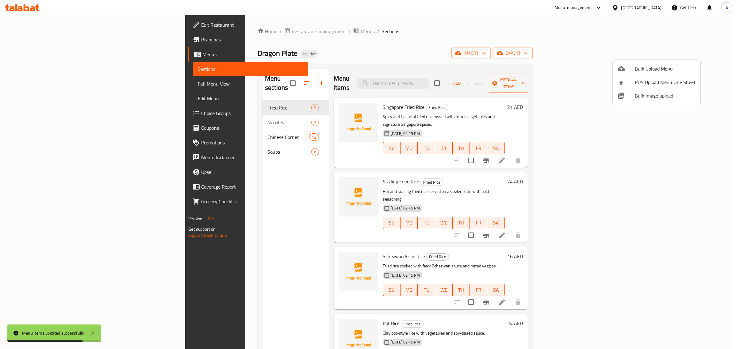
click at [163, 109] on div at bounding box center [368, 174] width 736 height 349
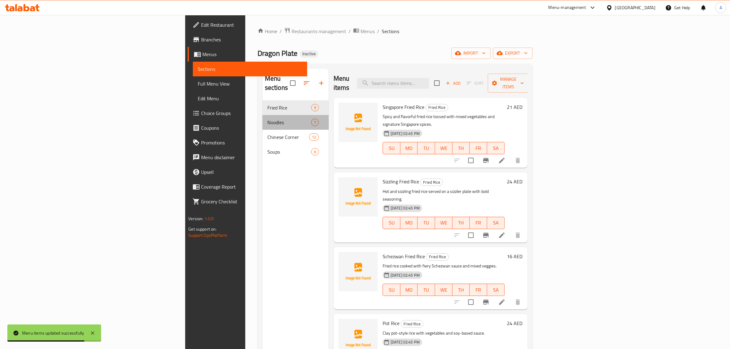
click at [262, 115] on div "Noodles 7" at bounding box center [295, 122] width 66 height 15
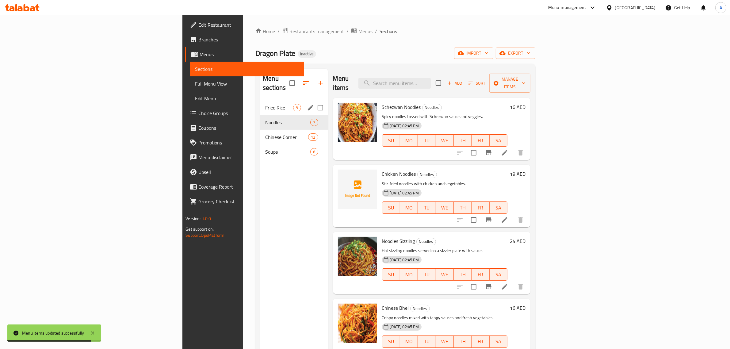
click at [265, 104] on span "Fried Rice" at bounding box center [279, 107] width 28 height 7
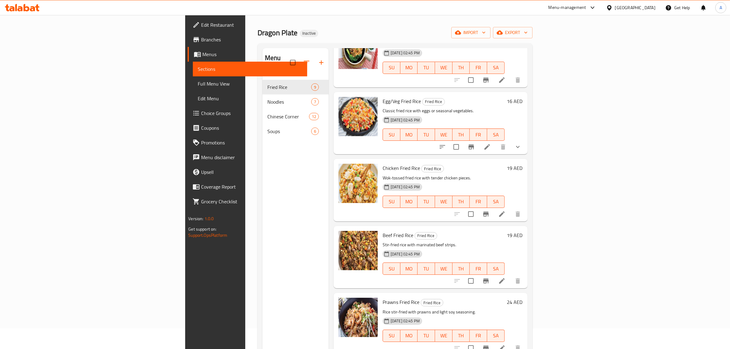
scroll to position [38, 0]
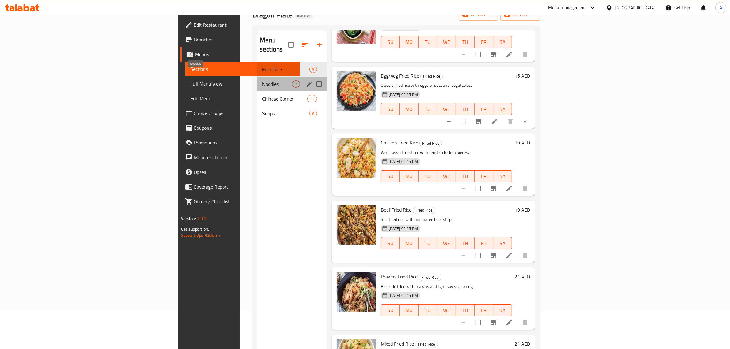
click at [262, 80] on span "Noodles" at bounding box center [277, 83] width 30 height 7
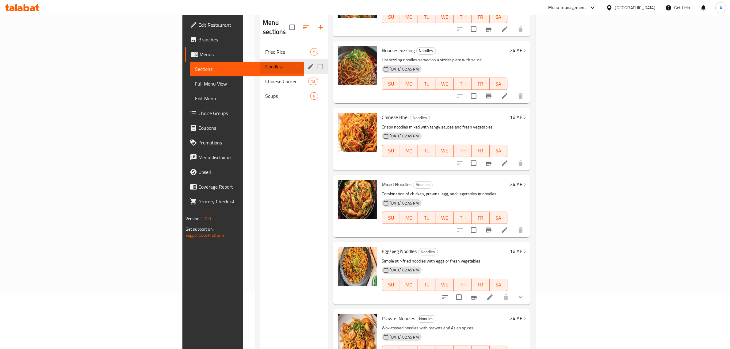
scroll to position [48, 0]
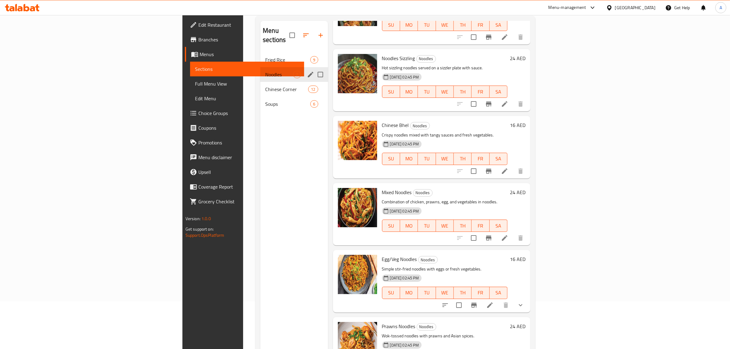
drag, startPoint x: 192, startPoint y: 47, endPoint x: 189, endPoint y: 84, distance: 37.2
click at [265, 56] on span "Fried Rice" at bounding box center [287, 59] width 45 height 7
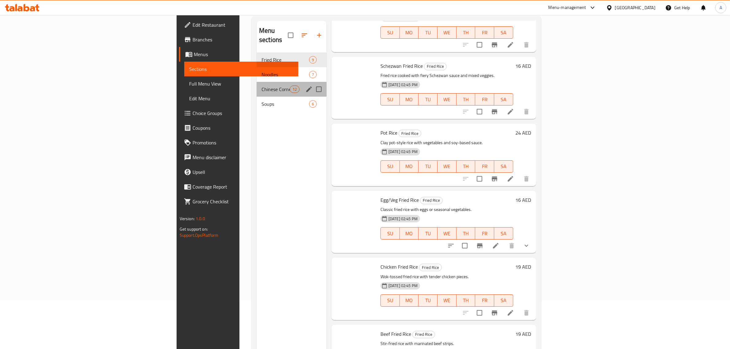
click at [257, 84] on div "Chinese Corner 12" at bounding box center [292, 89] width 70 height 15
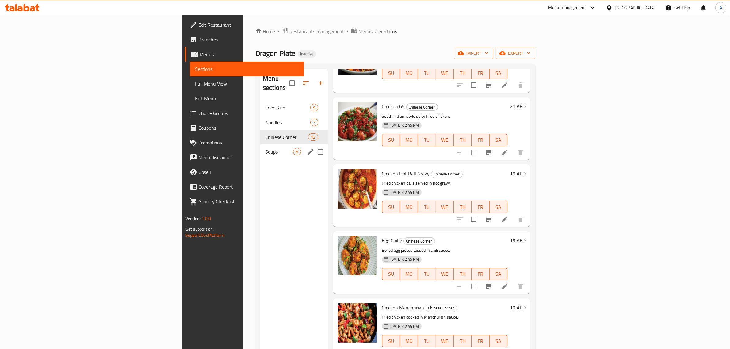
click at [265, 148] on span "Soups" at bounding box center [279, 151] width 28 height 7
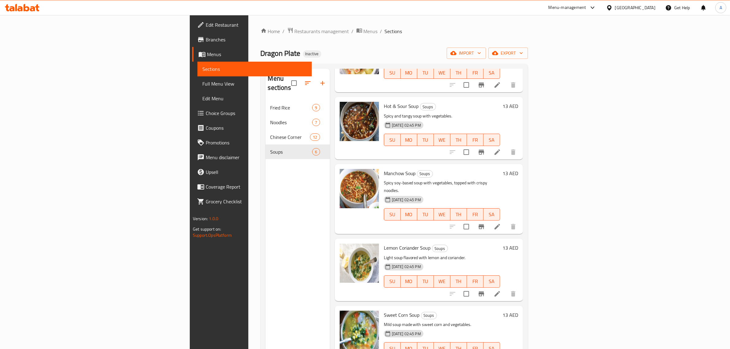
click at [202, 82] on span "Full Menu View" at bounding box center [254, 83] width 105 height 7
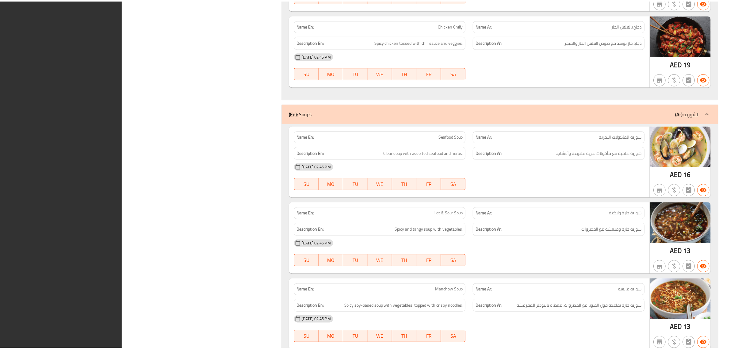
scroll to position [2559, 0]
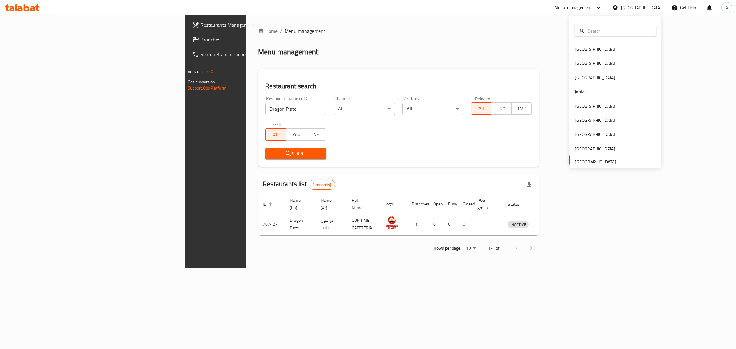
click at [600, 63] on div "[GEOGRAPHIC_DATA]" at bounding box center [615, 63] width 92 height 14
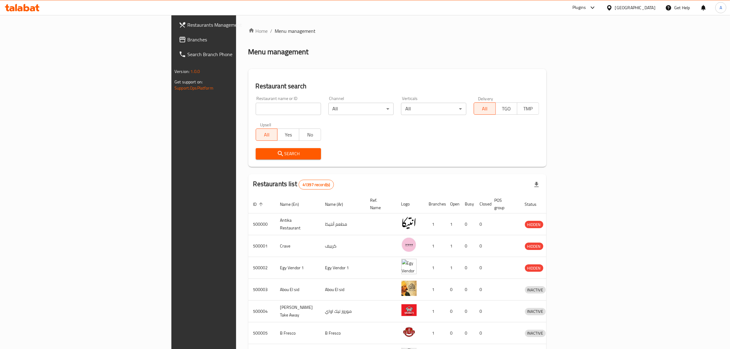
click at [258, 116] on div "Restaurant name or ID Restaurant name or ID" at bounding box center [288, 106] width 73 height 26
click at [256, 110] on input "search" at bounding box center [288, 109] width 65 height 12
paste input "688795"
type input "688795"
click button "Search" at bounding box center [288, 153] width 65 height 11
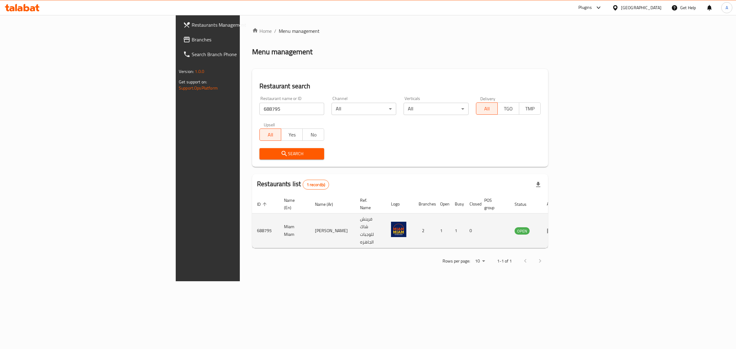
click at [279, 218] on td "Miam Miam" at bounding box center [294, 230] width 31 height 35
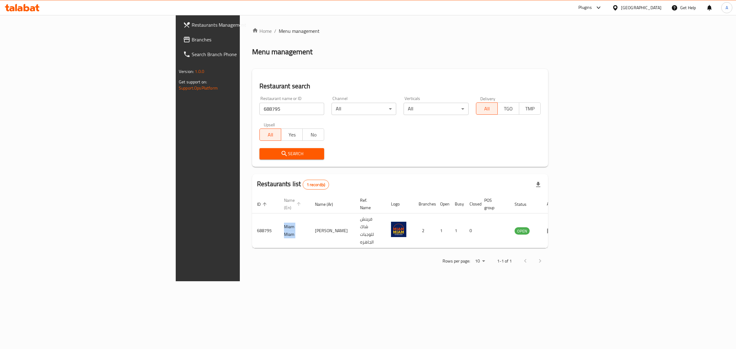
copy td "Miam Miam"
click at [659, 9] on div "Egypt" at bounding box center [641, 7] width 40 height 7
click at [604, 70] on div "Iraq" at bounding box center [615, 75] width 92 height 14
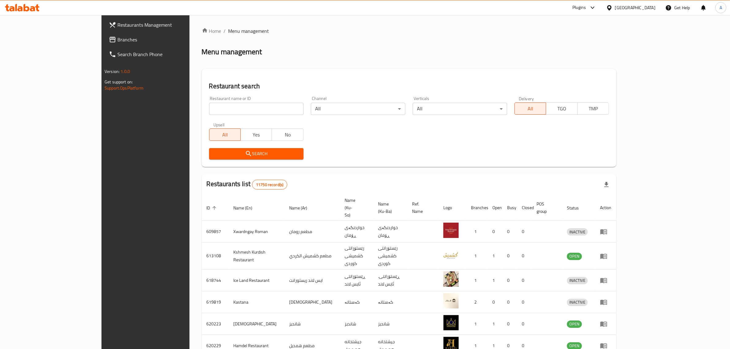
click at [209, 106] on input "search" at bounding box center [256, 109] width 94 height 12
paste input "Kahi Wa Burak"
type input "Kahi Wa Burak"
click button "Search" at bounding box center [256, 153] width 94 height 11
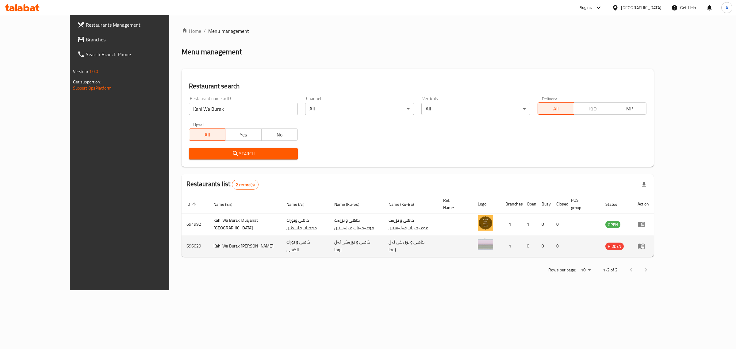
click at [208, 240] on td "Kahi Wa Burak Al Duha" at bounding box center [244, 246] width 73 height 22
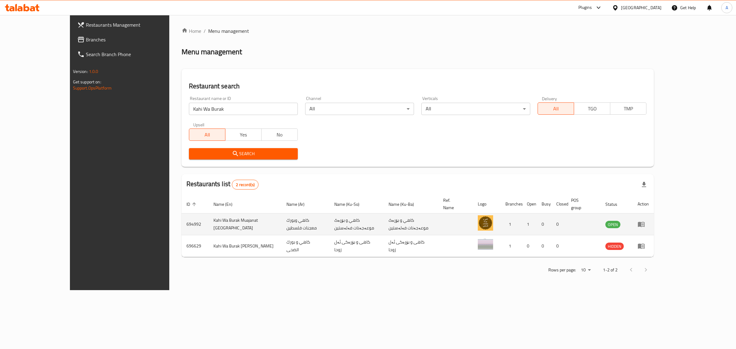
click at [208, 221] on td "Kahi Wa Burak Muajanat Palestine" at bounding box center [244, 224] width 73 height 22
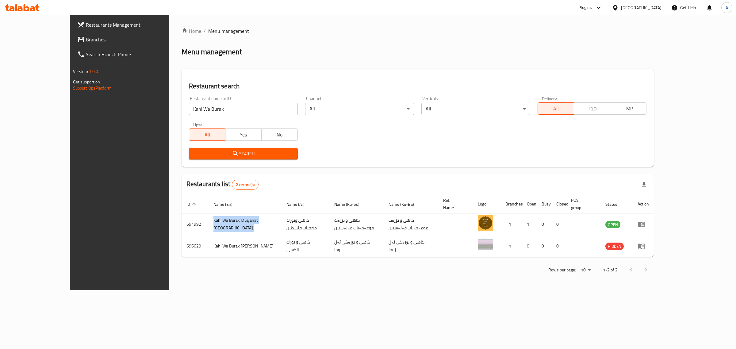
copy td "Kahi Wa Burak Muajanat Palestine"
click at [659, 5] on div "Iraq" at bounding box center [641, 7] width 40 height 7
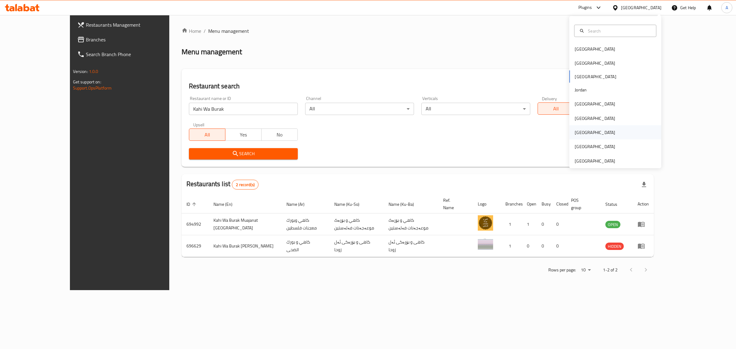
click at [582, 134] on div "[GEOGRAPHIC_DATA]" at bounding box center [594, 132] width 50 height 14
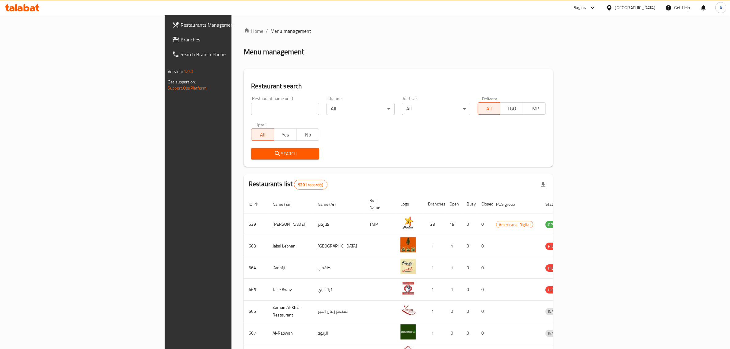
click at [251, 113] on input "search" at bounding box center [285, 109] width 68 height 12
paste input "Istanbul Pasha Grill"
click button "Search" at bounding box center [285, 153] width 68 height 11
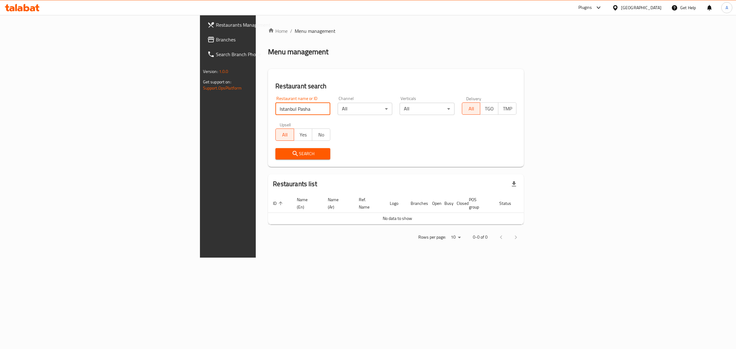
click button "Search" at bounding box center [302, 153] width 55 height 11
paste input "676463"
type input "676463"
click button "Search" at bounding box center [302, 153] width 55 height 11
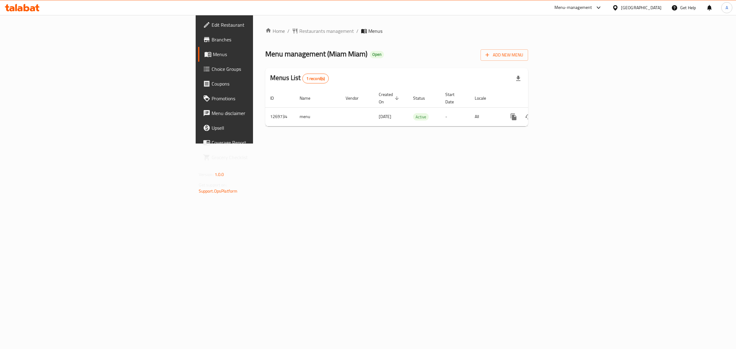
drag, startPoint x: 405, startPoint y: 38, endPoint x: 111, endPoint y: 0, distance: 296.4
click at [405, 38] on div "Home / Restaurants management / Menus Menu management ( Miam Miam ) Open Add Ne…" at bounding box center [396, 79] width 263 height 104
click at [211, 22] on span "Edit Restaurant" at bounding box center [262, 24] width 102 height 7
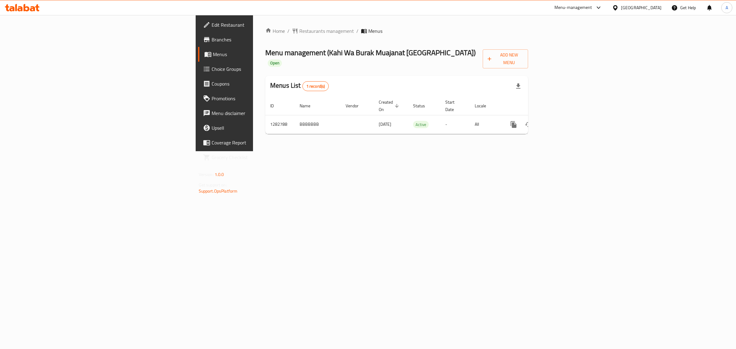
click at [211, 40] on span "Branches" at bounding box center [262, 39] width 102 height 7
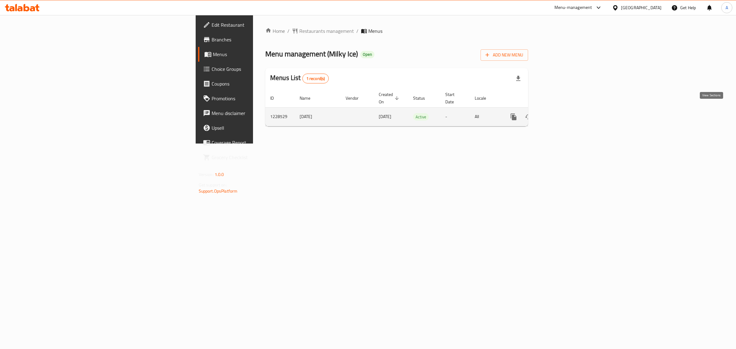
click at [565, 111] on link "enhanced table" at bounding box center [557, 116] width 15 height 15
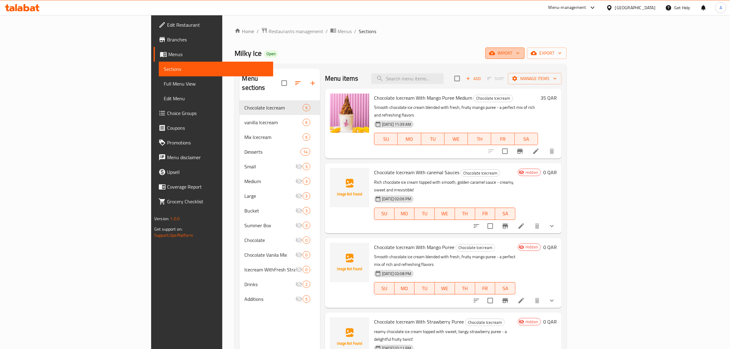
click at [520, 52] on span "import" at bounding box center [504, 53] width 29 height 8
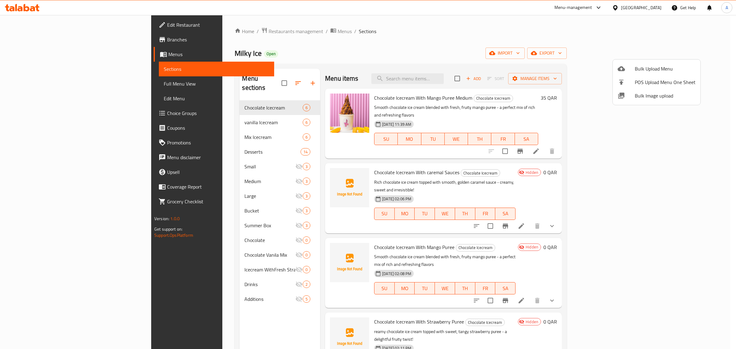
click at [651, 95] on span "Bulk Image upload" at bounding box center [664, 95] width 61 height 7
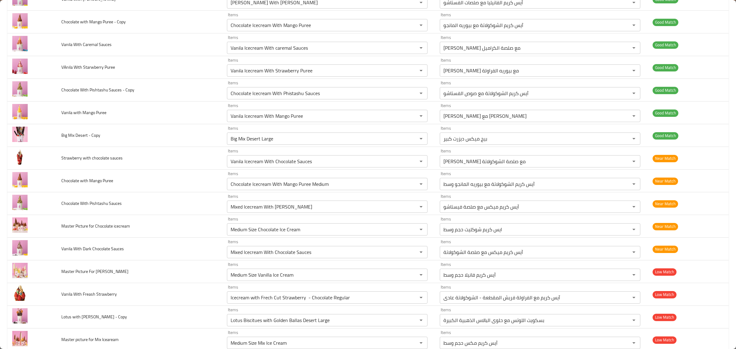
scroll to position [153, 0]
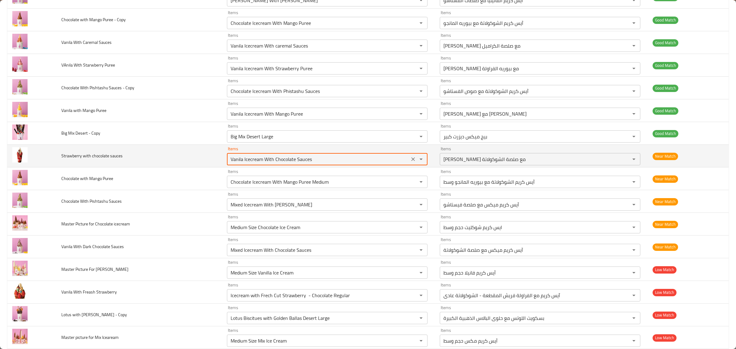
click at [348, 160] on sauces "Vanila Icecream With Chocolate Sauces" at bounding box center [318, 159] width 179 height 9
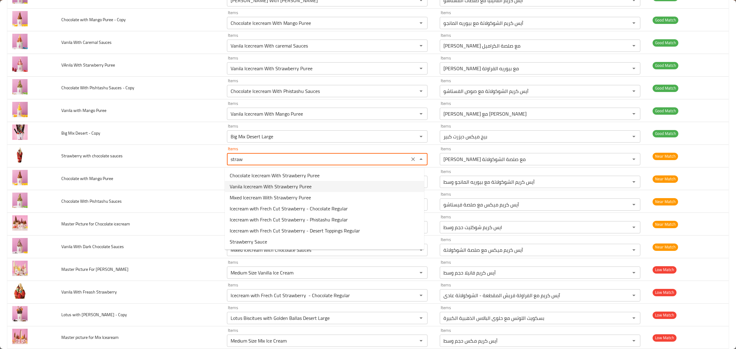
type sauces "strawb"
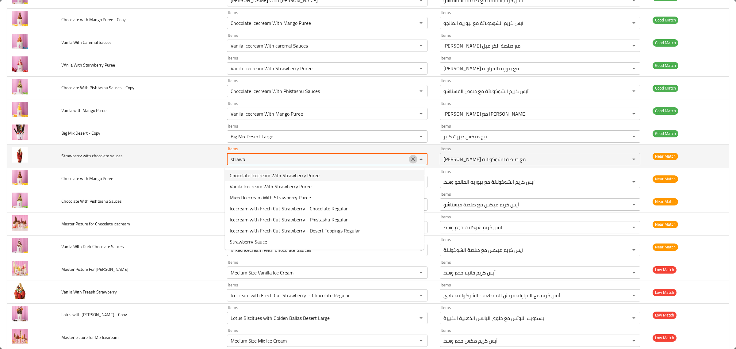
click at [410, 159] on icon "Clear" at bounding box center [413, 159] width 6 height 6
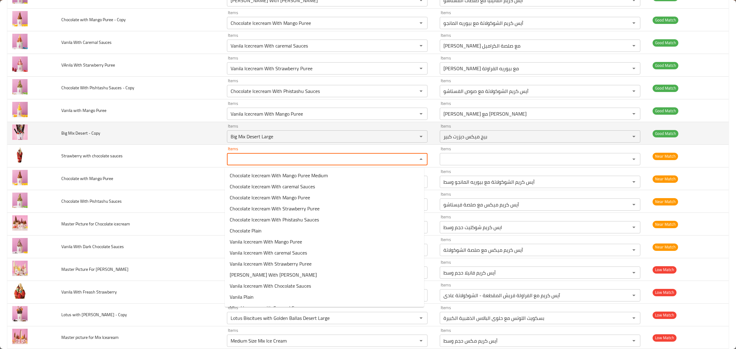
click at [150, 139] on td "Big Mix Desert - Copy" at bounding box center [138, 133] width 165 height 23
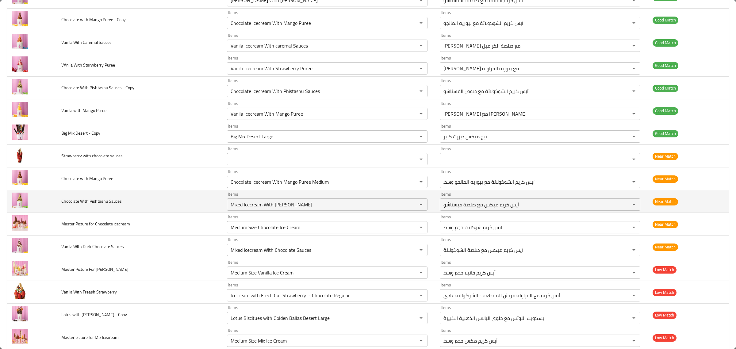
drag, startPoint x: 344, startPoint y: 201, endPoint x: 344, endPoint y: 191, distance: 9.8
click at [344, 192] on td "Items Mixed Icecream With Phistashu Sauces Items" at bounding box center [328, 201] width 213 height 23
click at [344, 191] on td "Items Mixed Icecream With Phistashu Sauces Items" at bounding box center [328, 201] width 213 height 23
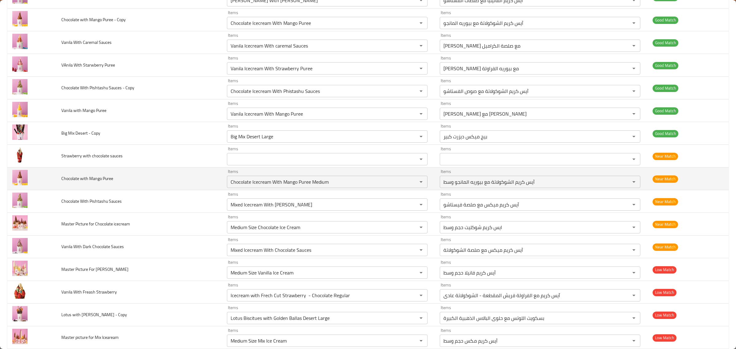
click at [345, 189] on td "Items Chocolate Icecream With Mango Puree Medium Items" at bounding box center [328, 178] width 213 height 23
click at [345, 185] on Puree "Chocolate Icecream With Mango Puree Medium" at bounding box center [318, 181] width 179 height 9
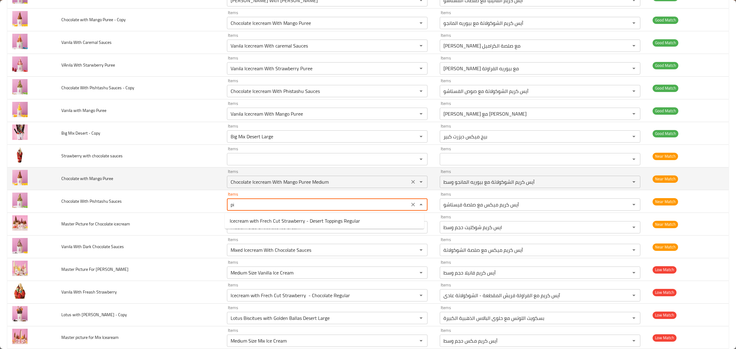
type Sauces "p"
type Sauces "o"
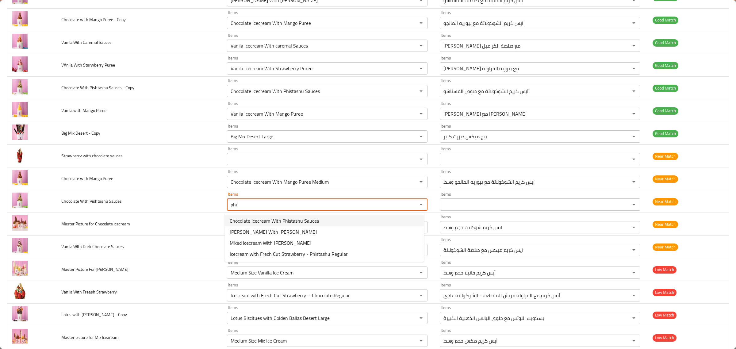
click at [304, 219] on span "Chocolate Icecream With Phistashu Sauces" at bounding box center [274, 220] width 89 height 7
type Sauces "Chocolate Icecream With Phistashu Sauces"
type Sauces-ar "آيس كريم الشوكولاتة مع صوص الفستاشو"
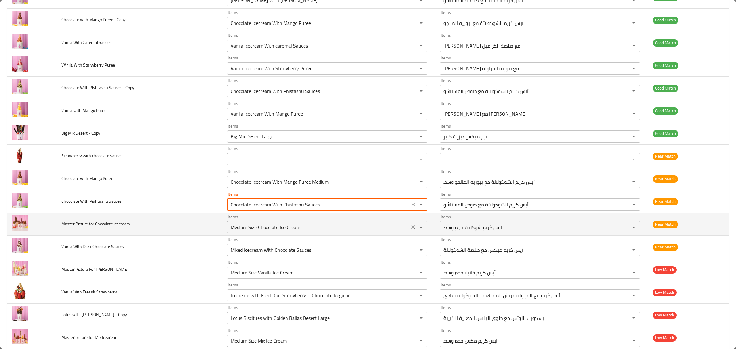
click at [324, 233] on div "Medium Size Chocolate Ice Cream Items" at bounding box center [327, 227] width 200 height 12
type Sauces "Chocolate Icecream With Phistashu Sauces"
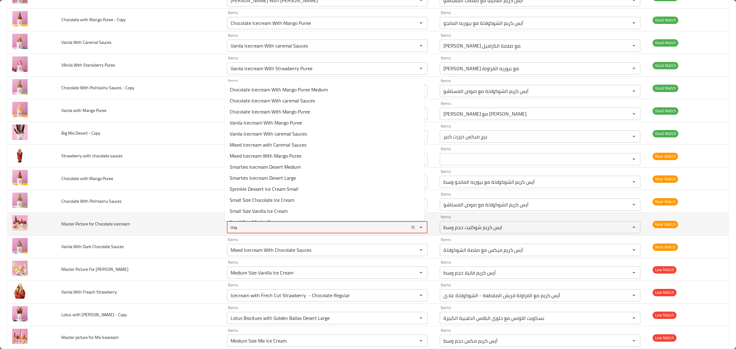
type icecream "m"
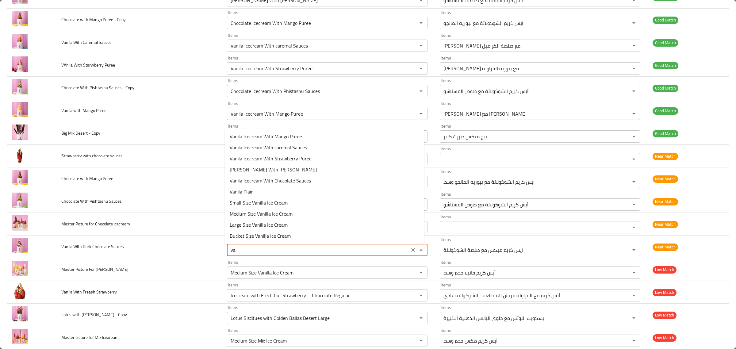
type Sauces "v"
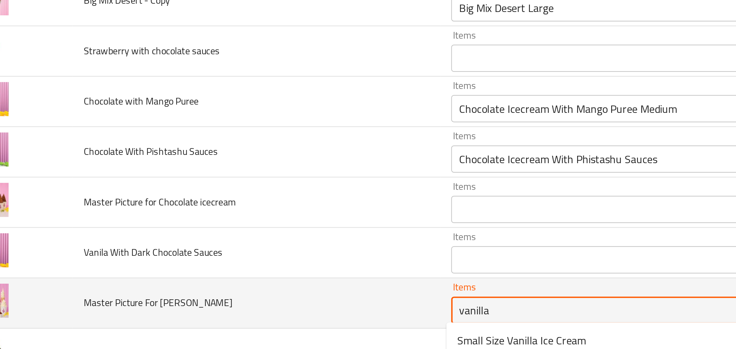
scroll to position [150, 0]
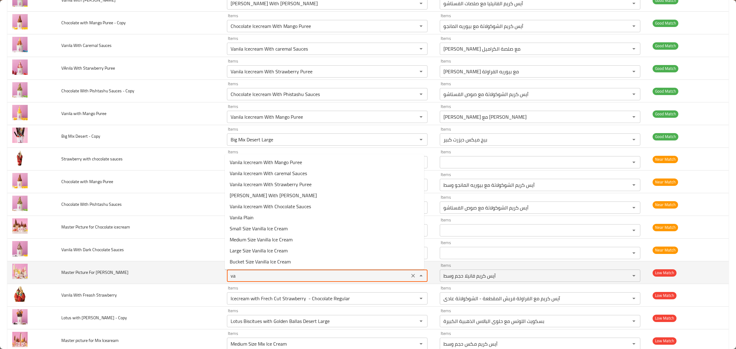
type Icecream "v"
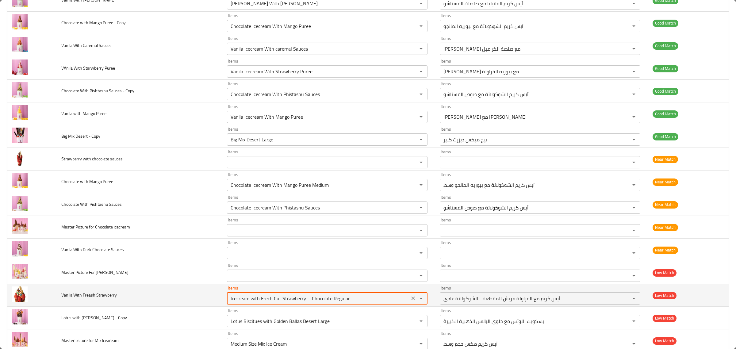
click at [333, 296] on Strawberry "Icecream with Frech Cut Strawberry - Chocolate Regular" at bounding box center [318, 298] width 179 height 9
type Strawberry "vanil"
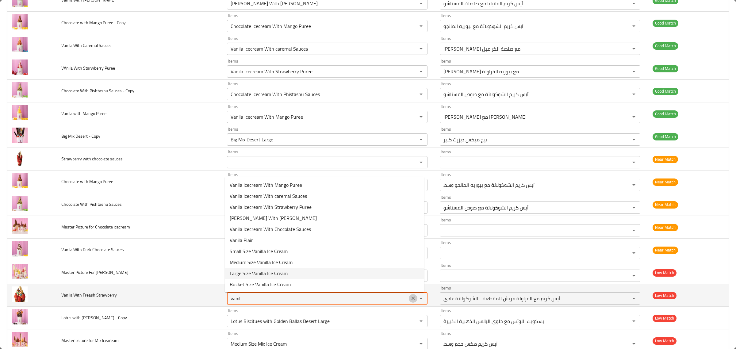
click at [411, 299] on icon "Clear" at bounding box center [413, 298] width 6 height 6
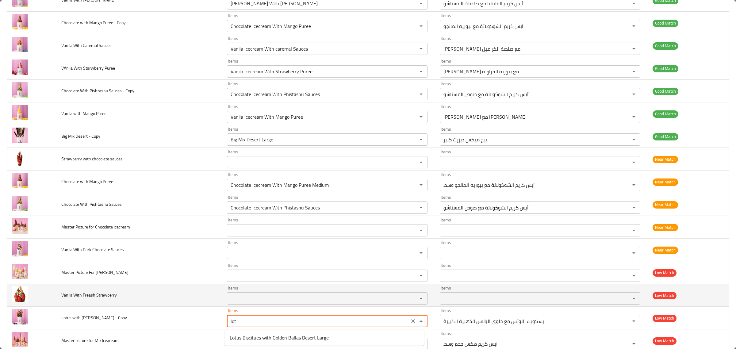
type Copy "Lotus Biscitues with Golden Ballas Desert Large"
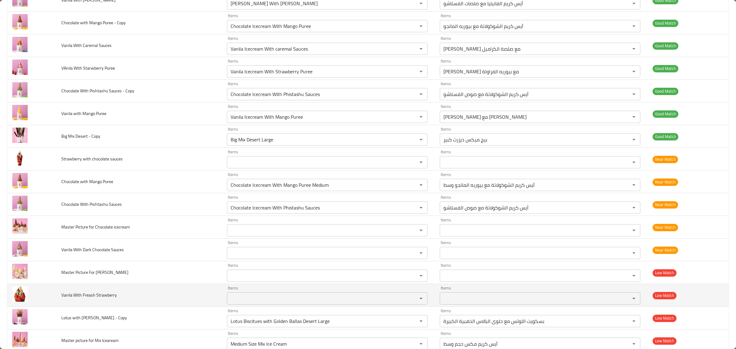
click at [132, 298] on td "Vanila With Freash Strawberry" at bounding box center [138, 295] width 165 height 23
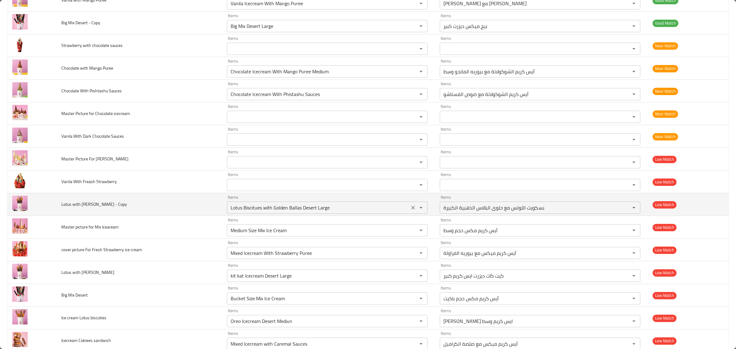
scroll to position [265, 0]
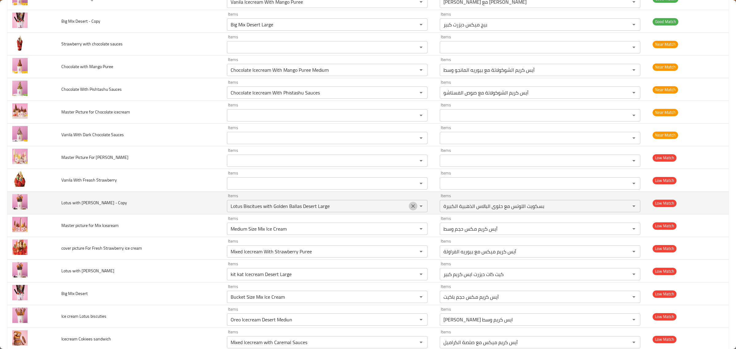
click at [411, 205] on icon "Clear" at bounding box center [413, 206] width 6 height 6
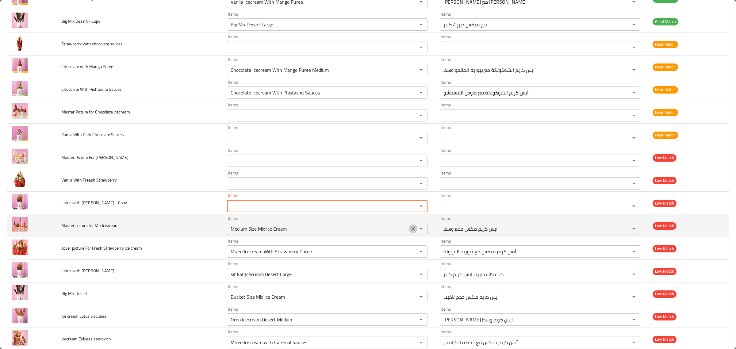
click at [409, 229] on button "Clear" at bounding box center [413, 228] width 9 height 9
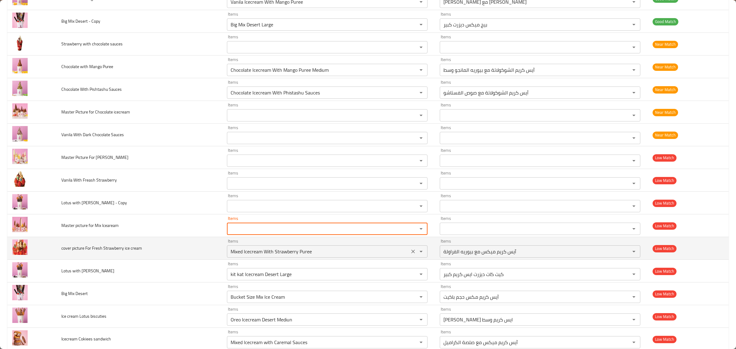
click at [410, 250] on icon "Clear" at bounding box center [413, 251] width 6 height 6
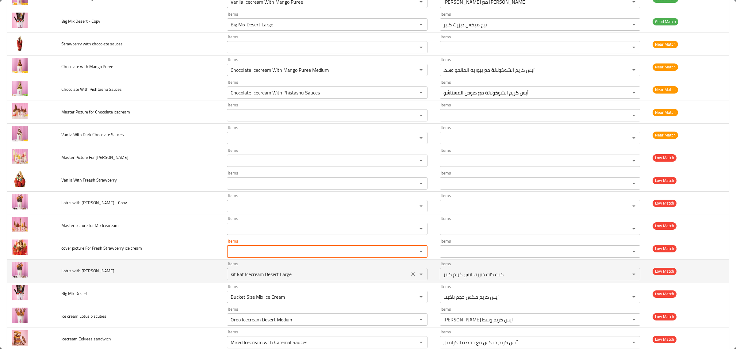
click at [412, 273] on icon "Clear" at bounding box center [413, 274] width 6 height 6
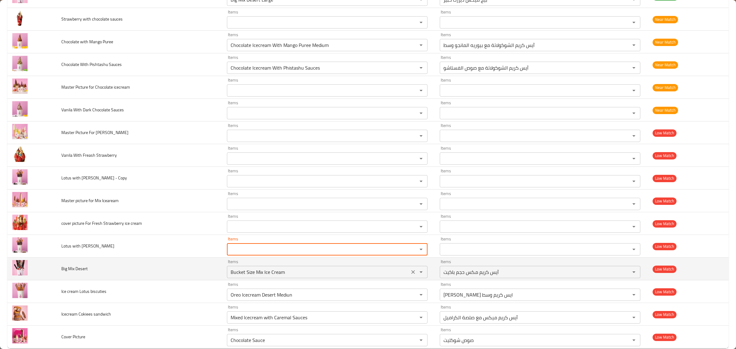
scroll to position [303, 0]
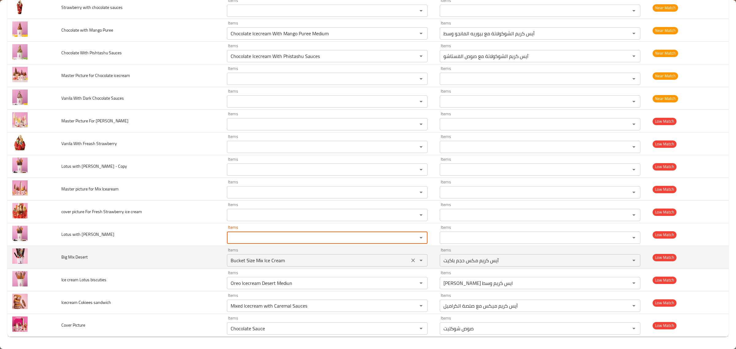
click at [409, 264] on button "Clear" at bounding box center [413, 260] width 9 height 9
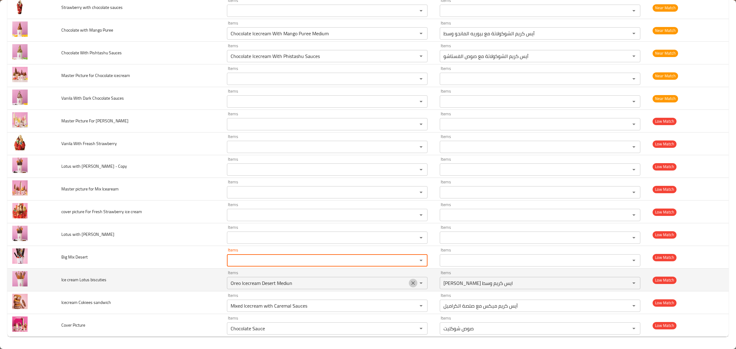
click at [410, 285] on icon "Clear" at bounding box center [413, 283] width 6 height 6
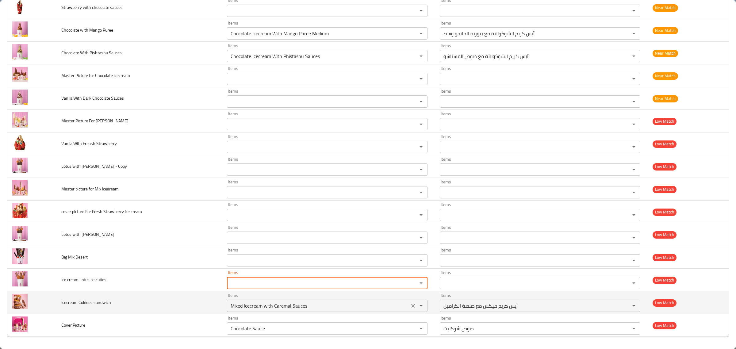
click at [417, 304] on button "Open" at bounding box center [421, 305] width 9 height 9
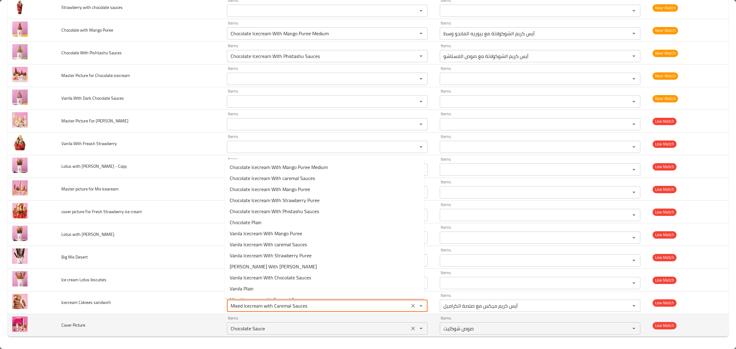
click at [409, 325] on button "Clear" at bounding box center [413, 328] width 9 height 9
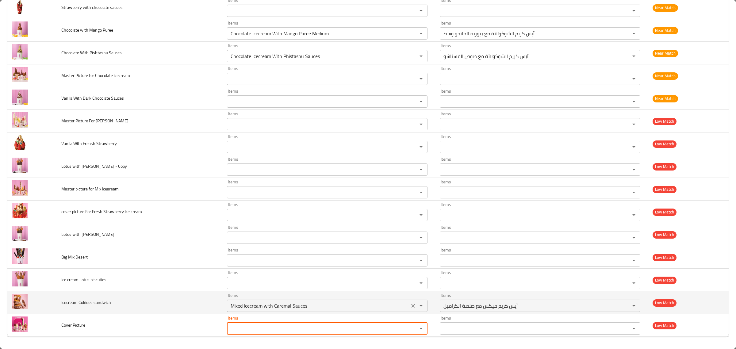
click at [410, 307] on icon "Clear" at bounding box center [413, 306] width 6 height 6
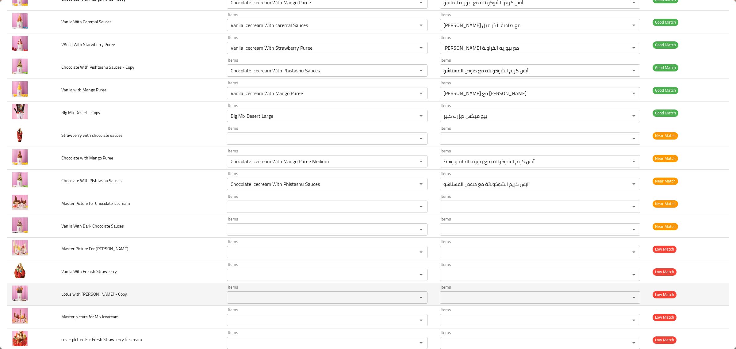
scroll to position [150, 0]
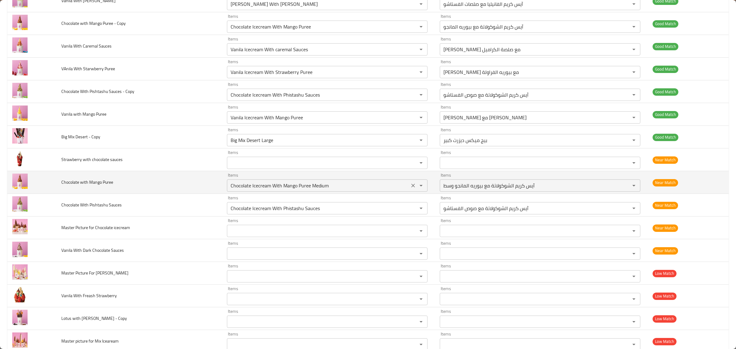
click at [359, 186] on Puree "Chocolate Icecream With Mango Puree Medium" at bounding box center [318, 185] width 179 height 9
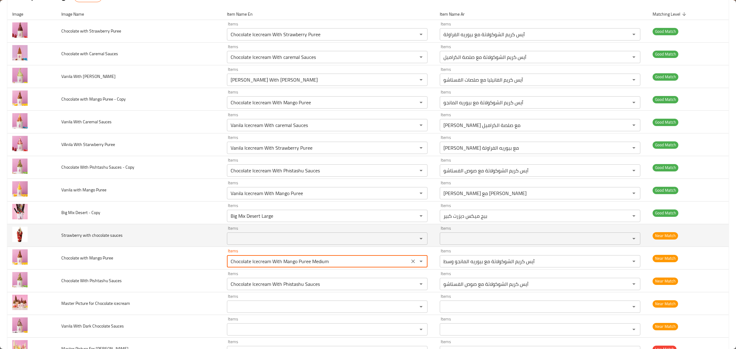
scroll to position [73, 0]
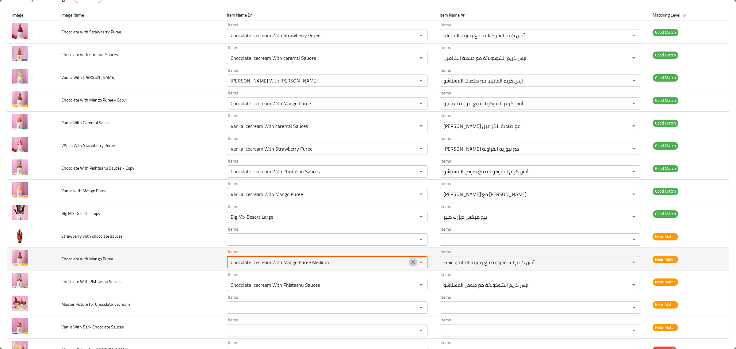
click at [412, 261] on icon "Clear" at bounding box center [413, 262] width 6 height 6
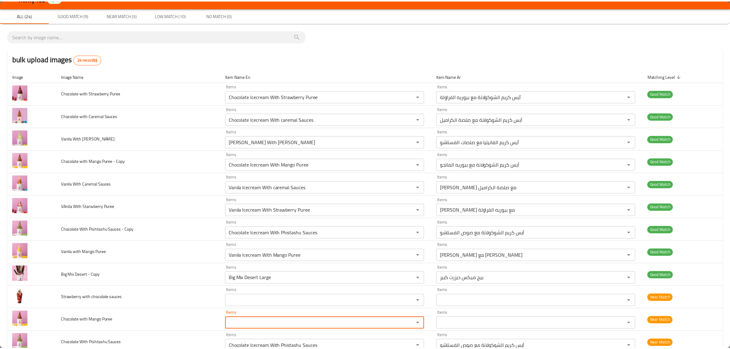
scroll to position [0, 0]
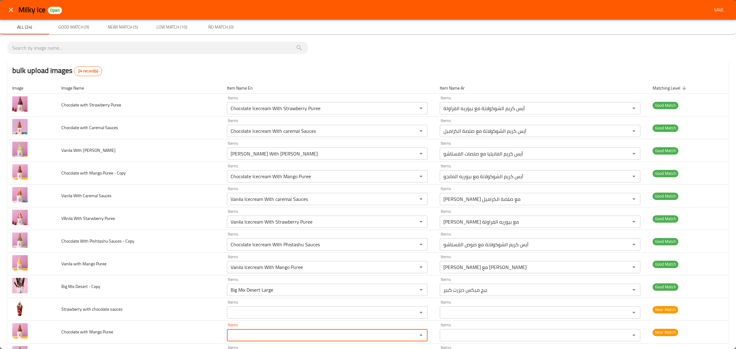
click at [722, 14] on button "Save" at bounding box center [719, 9] width 20 height 11
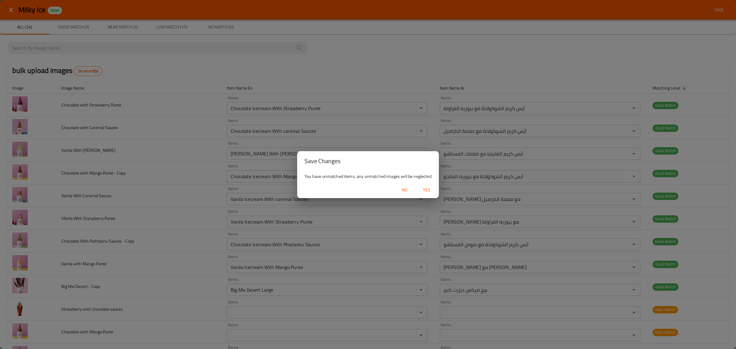
click at [425, 189] on span "Yes" at bounding box center [426, 190] width 15 height 8
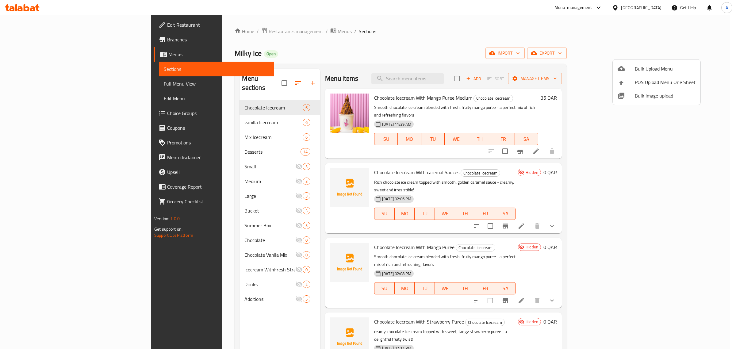
click at [201, 133] on div at bounding box center [368, 174] width 736 height 349
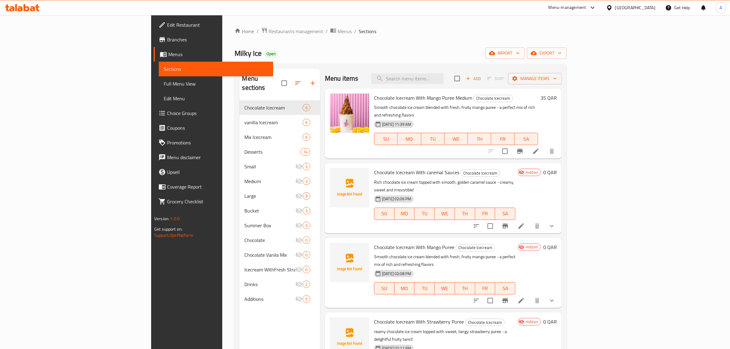
click at [239, 133] on div "Mix Icecream 6" at bounding box center [279, 137] width 81 height 15
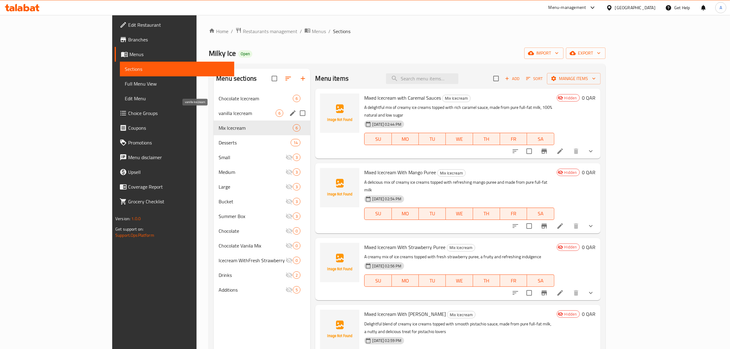
click at [219, 113] on span "vanilla Icecream" at bounding box center [247, 112] width 57 height 7
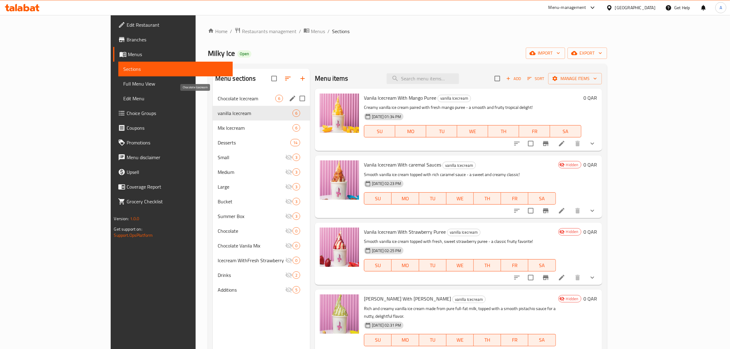
click at [218, 96] on span "Chocolate Icecream" at bounding box center [247, 98] width 58 height 7
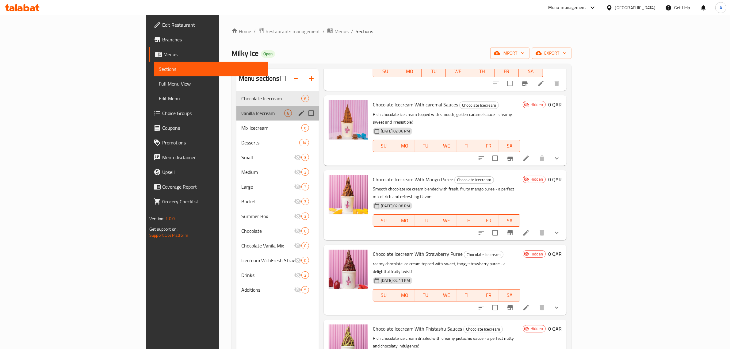
click at [236, 118] on div "vanilla Icecream 6" at bounding box center [277, 113] width 82 height 15
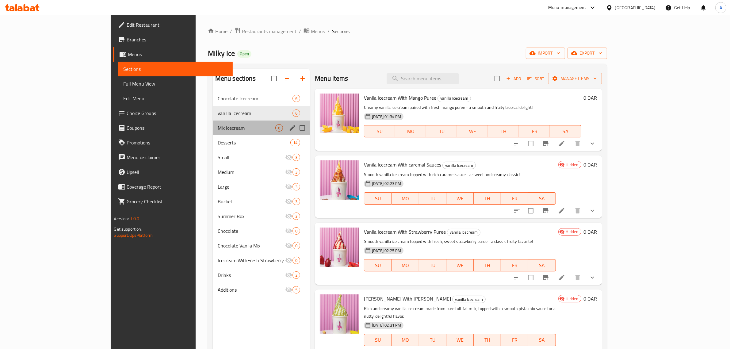
click at [213, 123] on div "Mix Icecream 6" at bounding box center [261, 127] width 97 height 15
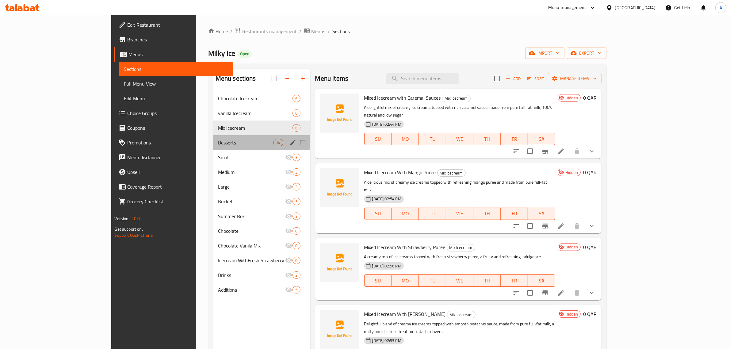
click at [213, 138] on div "Desserts 14" at bounding box center [261, 142] width 97 height 15
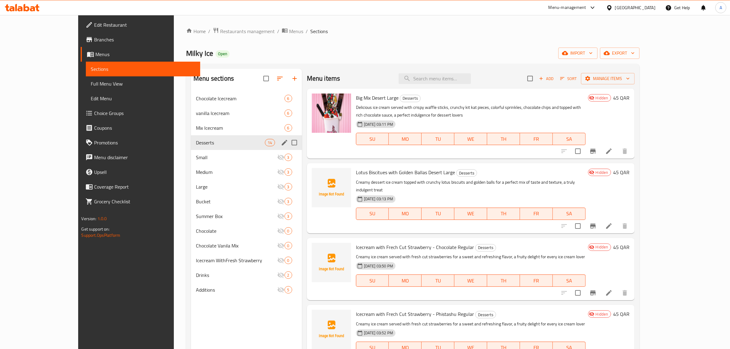
click at [191, 152] on div "Small 3" at bounding box center [246, 157] width 111 height 15
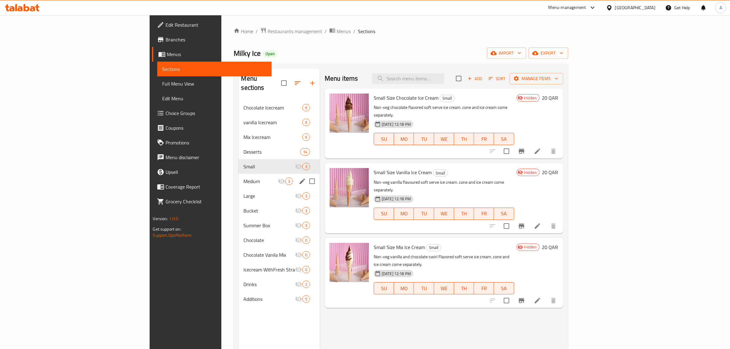
click at [243, 177] on span "Medium" at bounding box center [260, 180] width 34 height 7
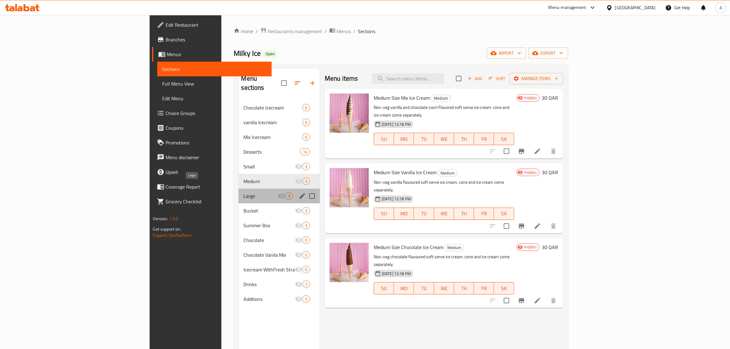
click at [243, 192] on span "Large" at bounding box center [260, 195] width 34 height 7
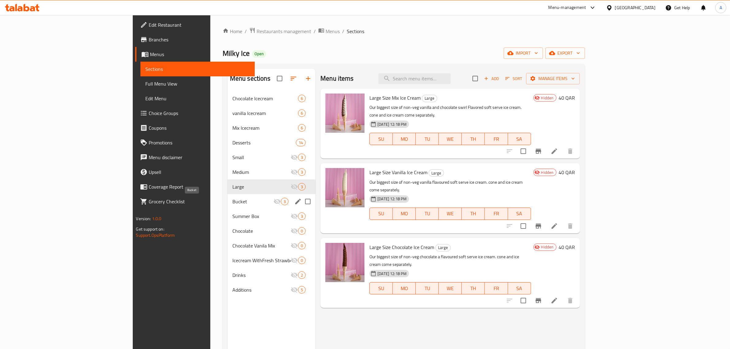
click at [232, 201] on span "Bucket" at bounding box center [252, 201] width 41 height 7
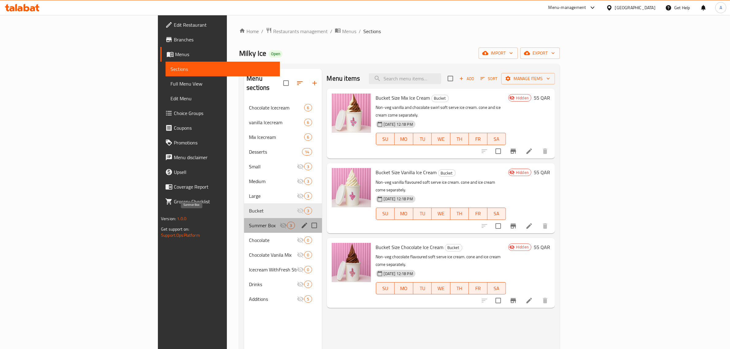
click at [249, 222] on span "Summer Box" at bounding box center [264, 225] width 31 height 7
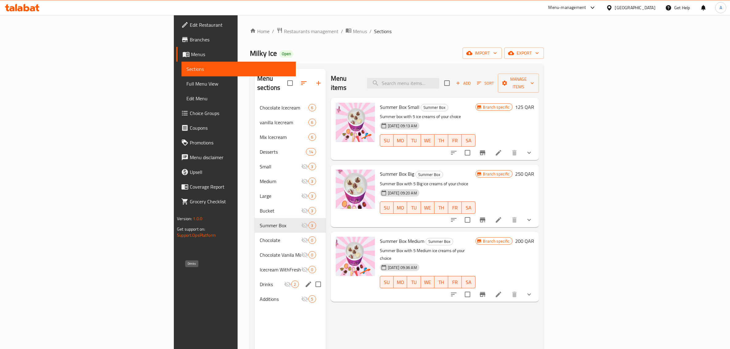
click at [260, 280] on span "Drinks" at bounding box center [272, 283] width 24 height 7
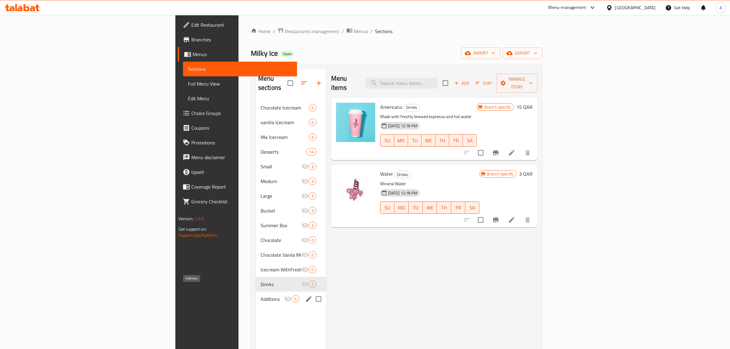
click at [261, 295] on span "Additions" at bounding box center [273, 298] width 24 height 7
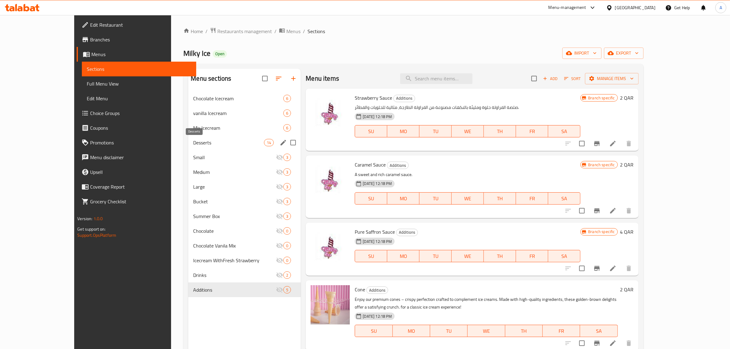
click at [200, 139] on span "Desserts" at bounding box center [228, 142] width 71 height 7
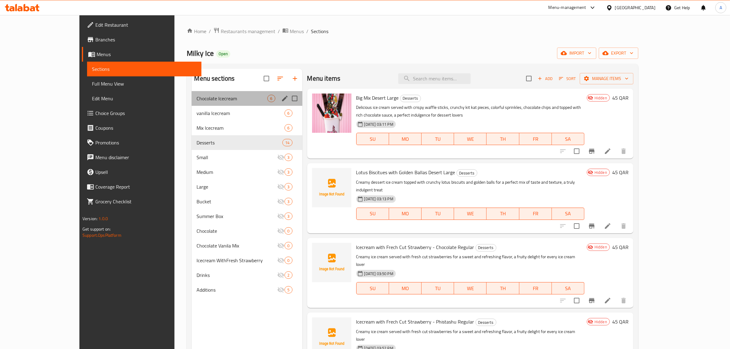
click at [201, 105] on div "Chocolate Icecream 6" at bounding box center [247, 98] width 110 height 15
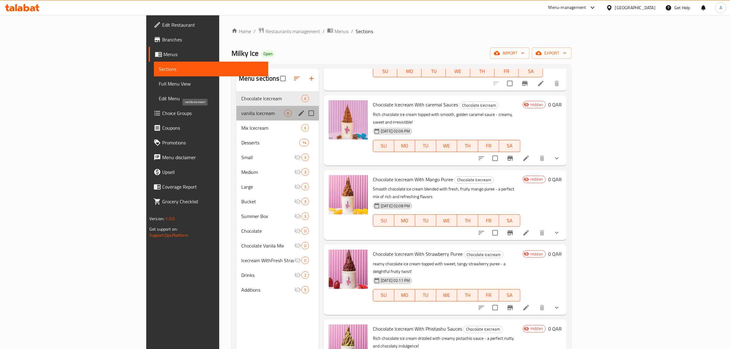
click at [241, 116] on span "vanilla Icecream" at bounding box center [262, 112] width 43 height 7
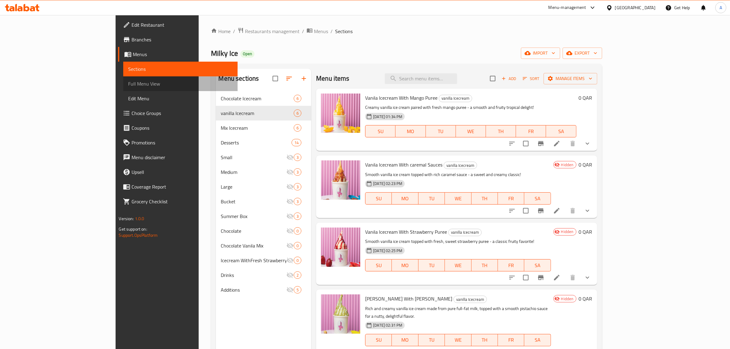
click at [128, 82] on span "Full Menu View" at bounding box center [180, 83] width 105 height 7
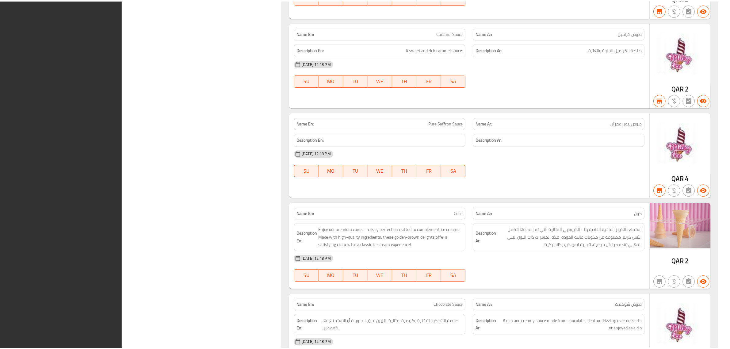
scroll to position [5518, 0]
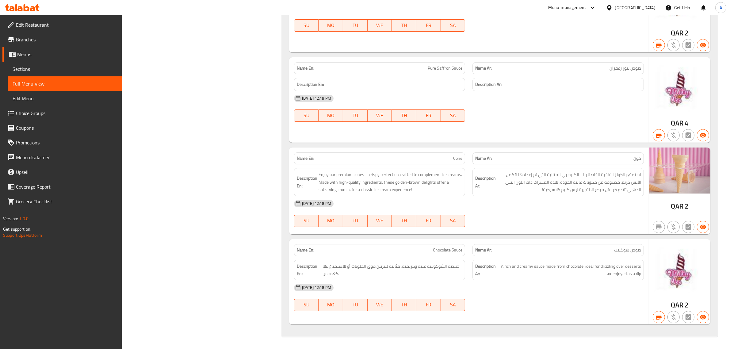
click at [59, 69] on span "Sections" at bounding box center [65, 68] width 105 height 7
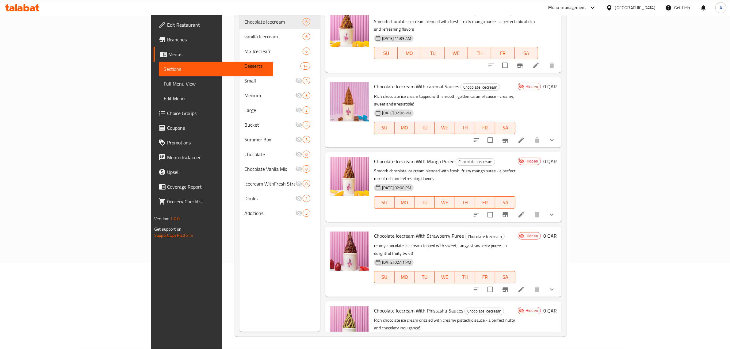
scroll to position [86, 0]
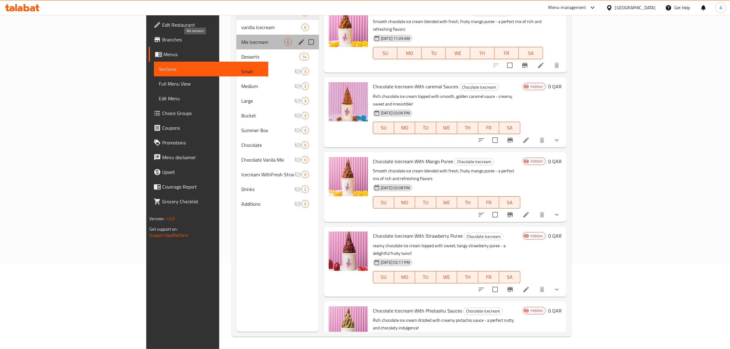
click at [241, 43] on span "Mix Icecream" at bounding box center [262, 41] width 43 height 7
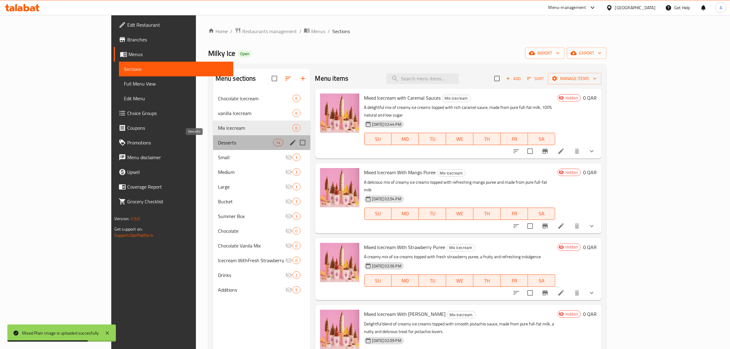
click at [218, 140] on span "Desserts" at bounding box center [245, 142] width 55 height 7
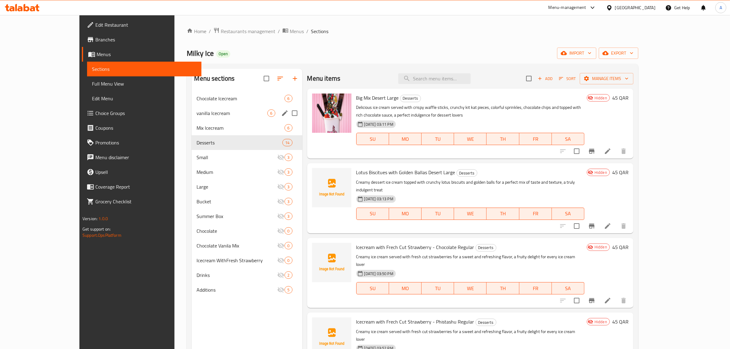
click at [201, 117] on span "vanilla Icecream" at bounding box center [231, 112] width 71 height 7
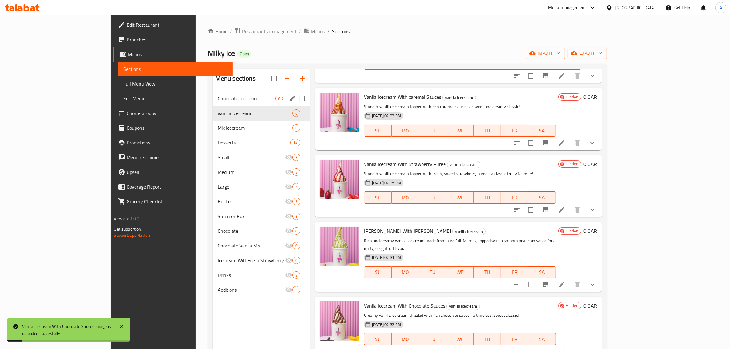
click at [213, 102] on div "Chocolate Icecream 6" at bounding box center [261, 98] width 97 height 15
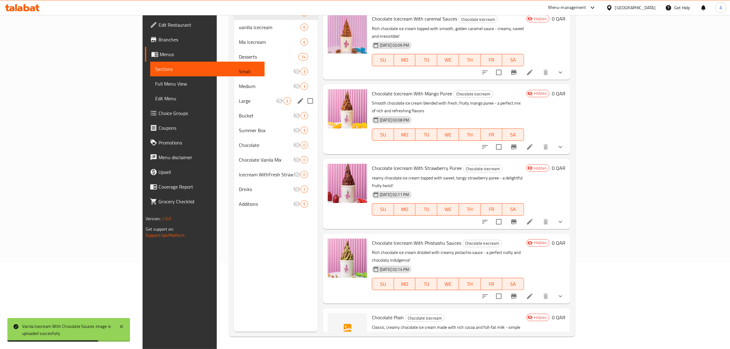
scroll to position [10, 0]
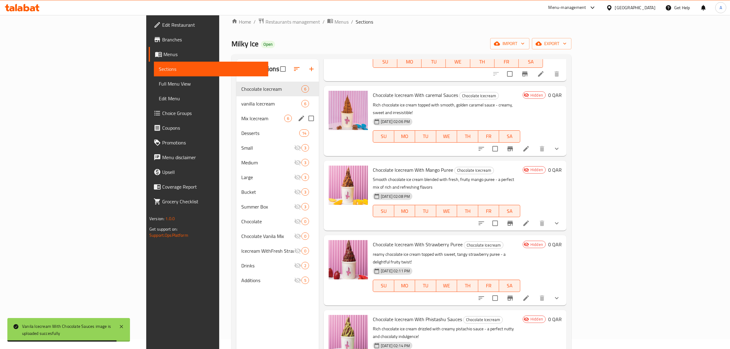
click at [241, 119] on span "Mix Icecream" at bounding box center [262, 118] width 43 height 7
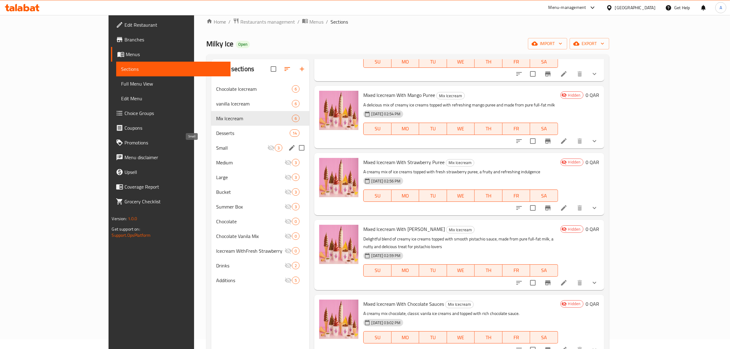
click at [216, 147] on span "Small" at bounding box center [241, 147] width 51 height 7
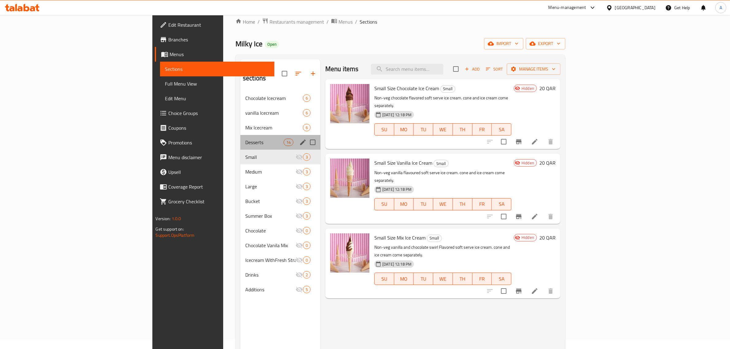
click at [240, 135] on div "Desserts 14" at bounding box center [280, 142] width 80 height 15
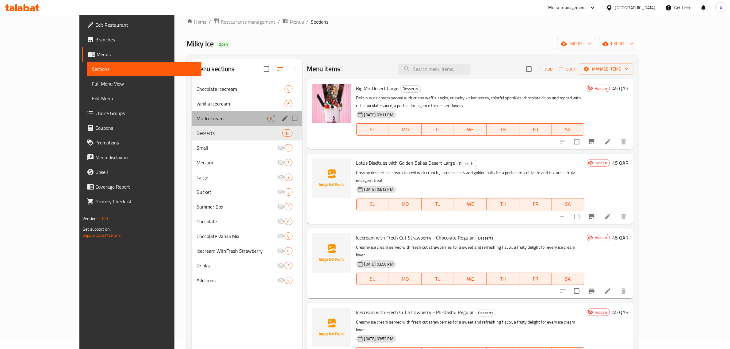
click at [192, 123] on div "Mix Icecream 6" at bounding box center [247, 118] width 110 height 15
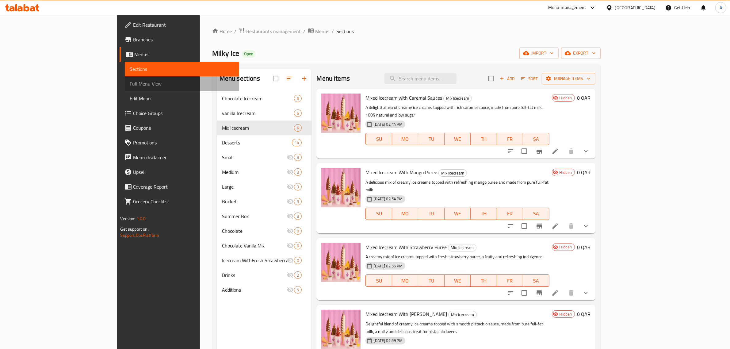
click at [125, 79] on link "Full Menu View" at bounding box center [182, 83] width 114 height 15
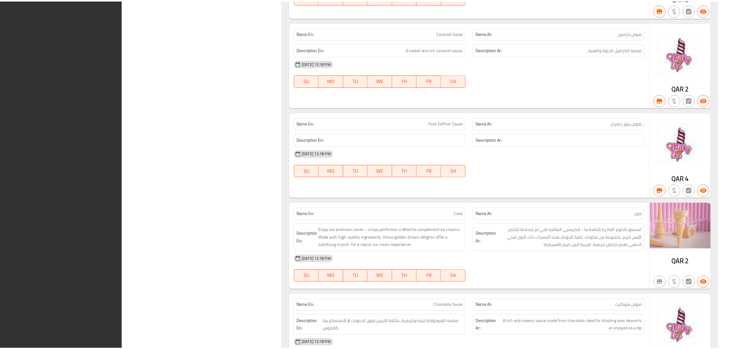
scroll to position [5518, 0]
